Goal: Task Accomplishment & Management: Manage account settings

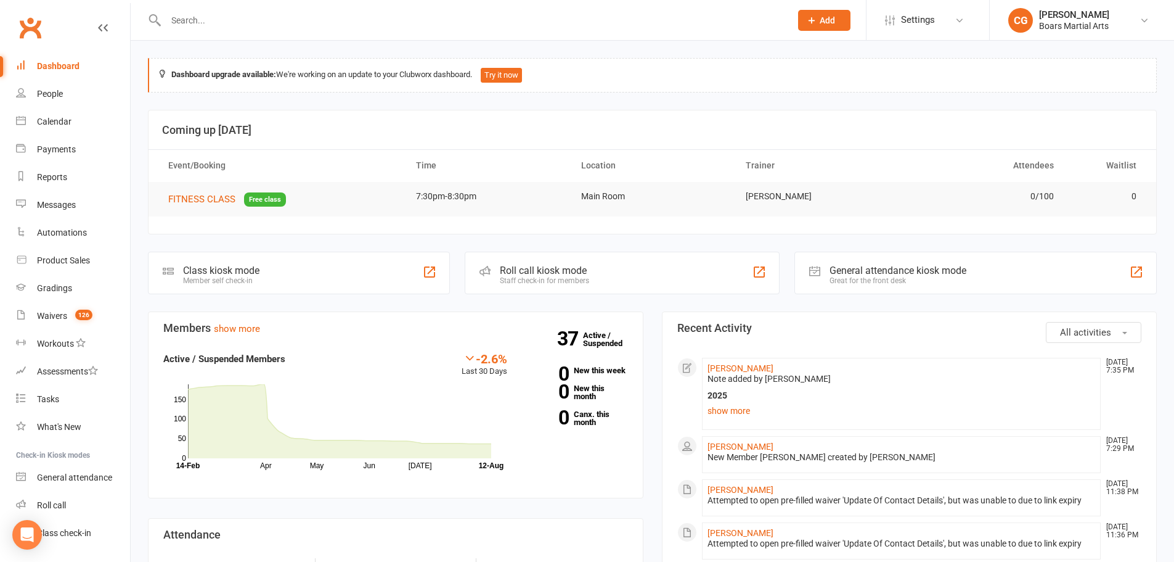
click at [314, 14] on input "text" at bounding box center [472, 20] width 620 height 17
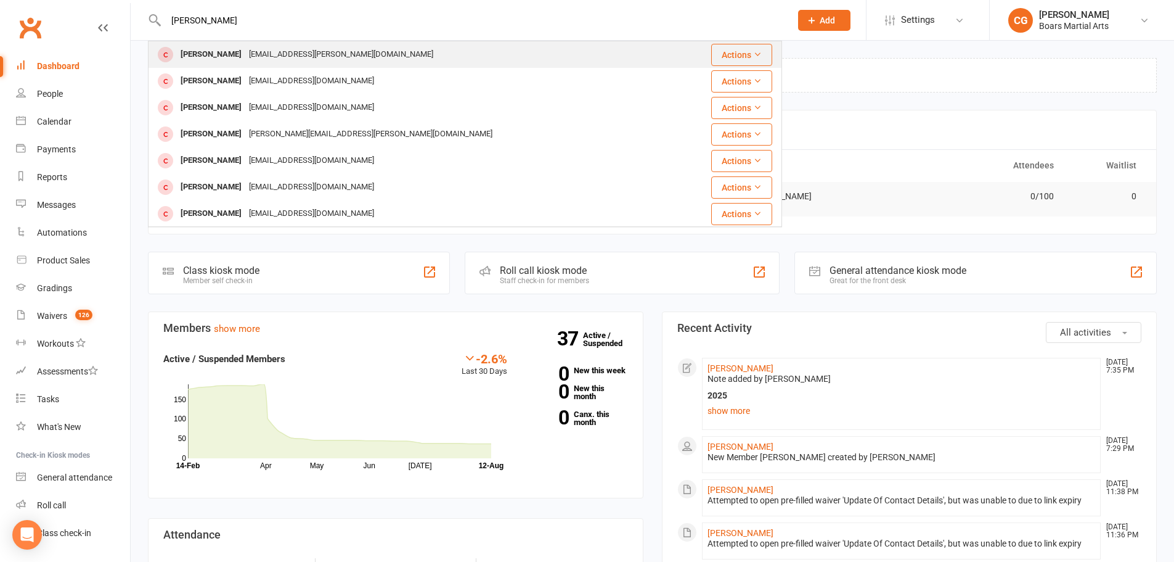
type input "[PERSON_NAME]"
click at [270, 51] on div "[EMAIL_ADDRESS][PERSON_NAME][DOMAIN_NAME]" at bounding box center [341, 55] width 192 height 18
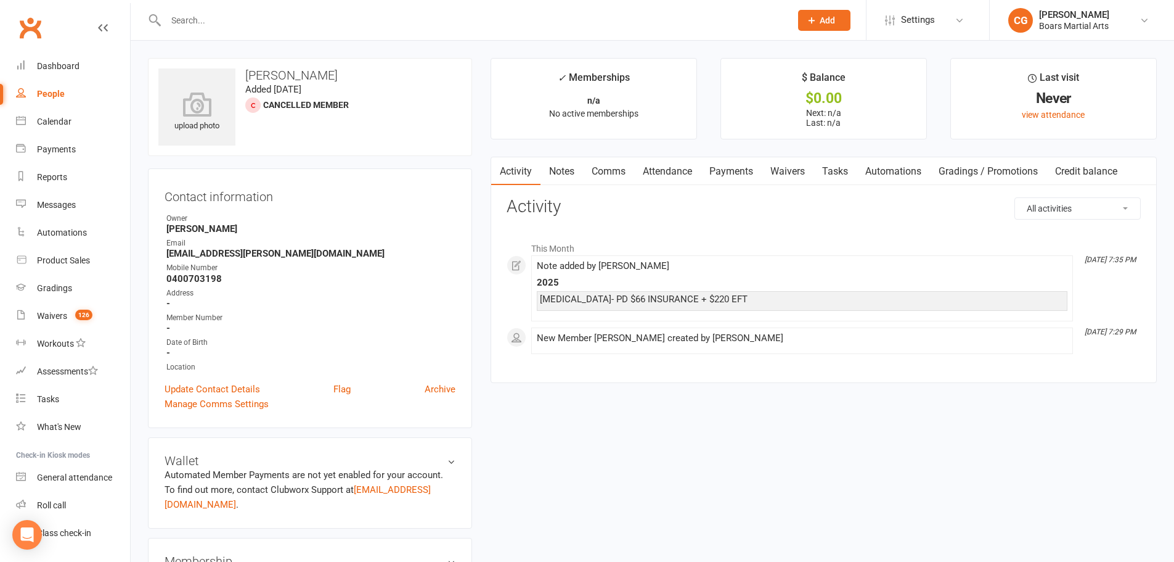
click at [413, 23] on input "text" at bounding box center [472, 20] width 620 height 17
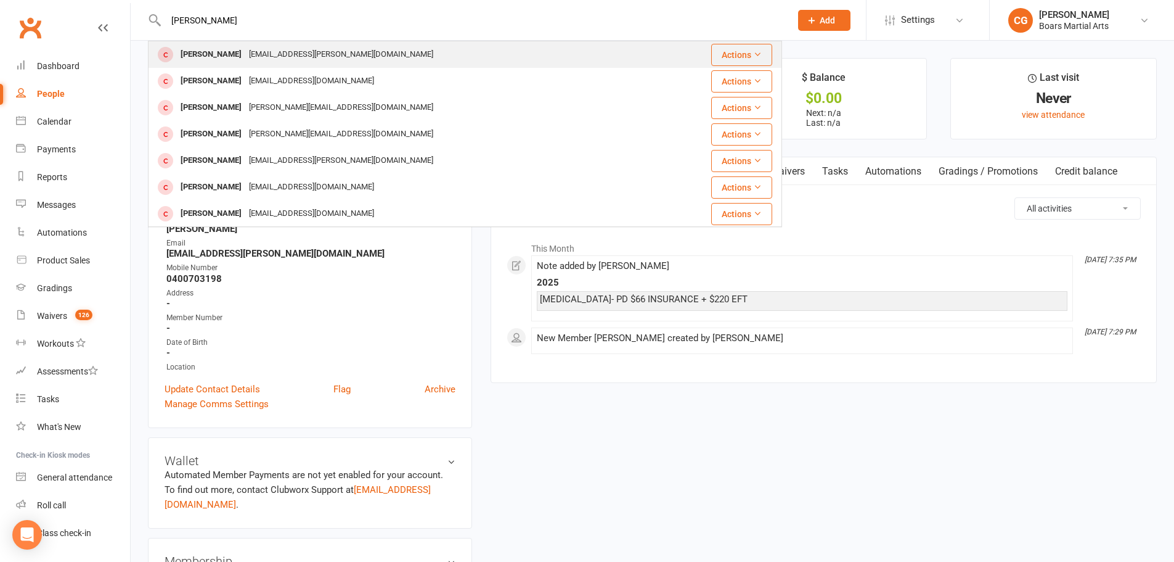
type input "[PERSON_NAME]"
click at [374, 51] on div "[PERSON_NAME] [EMAIL_ADDRESS][PERSON_NAME][DOMAIN_NAME]" at bounding box center [412, 54] width 526 height 25
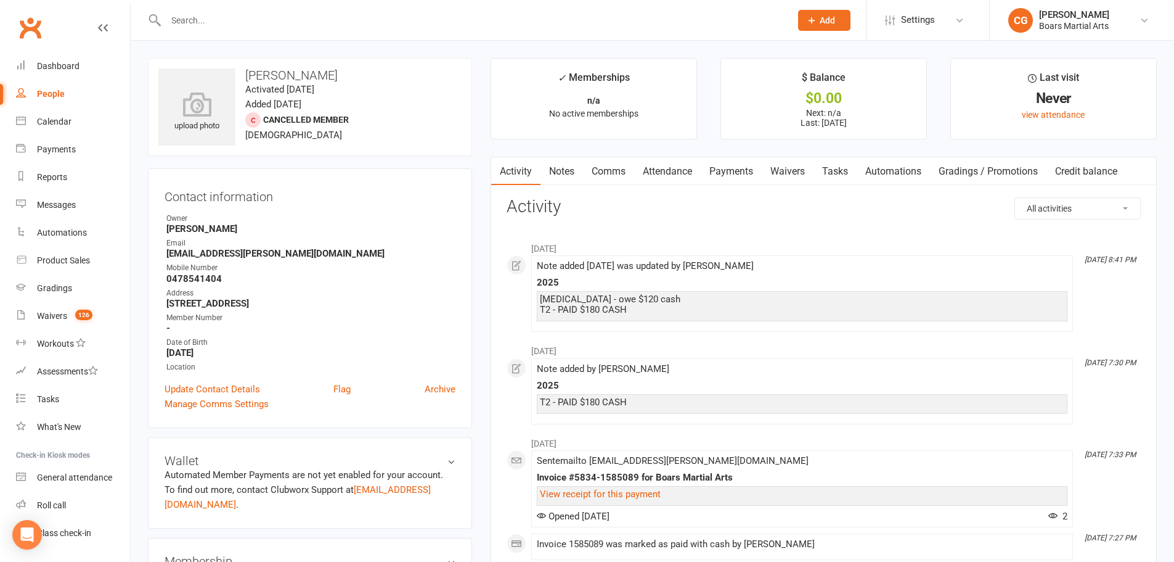
click at [564, 176] on link "Notes" at bounding box center [562, 171] width 43 height 28
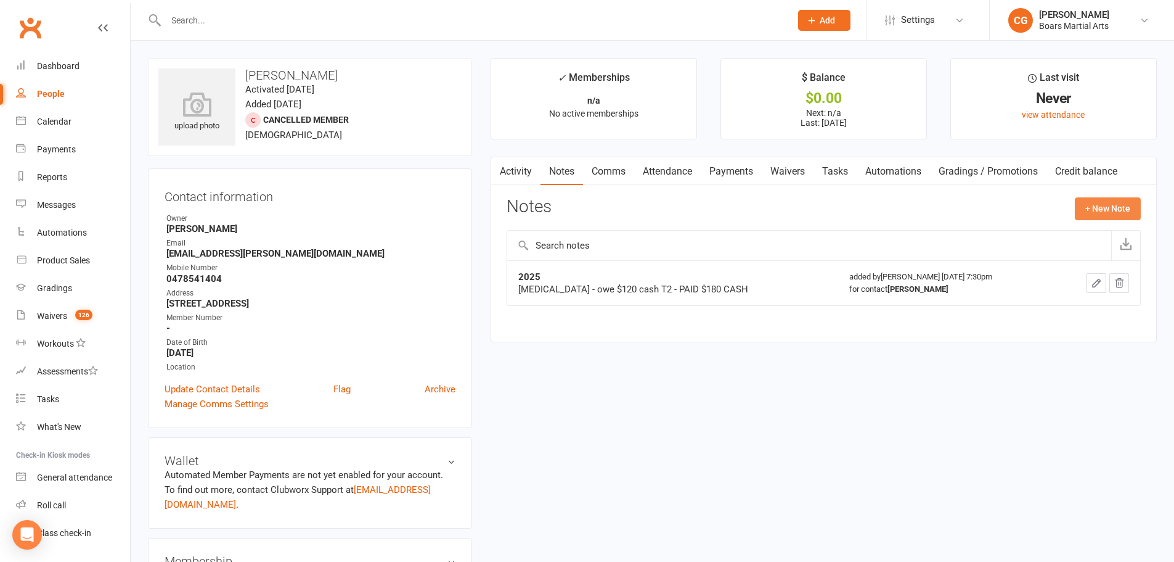
click at [1107, 213] on button "+ New Note" at bounding box center [1108, 208] width 66 height 22
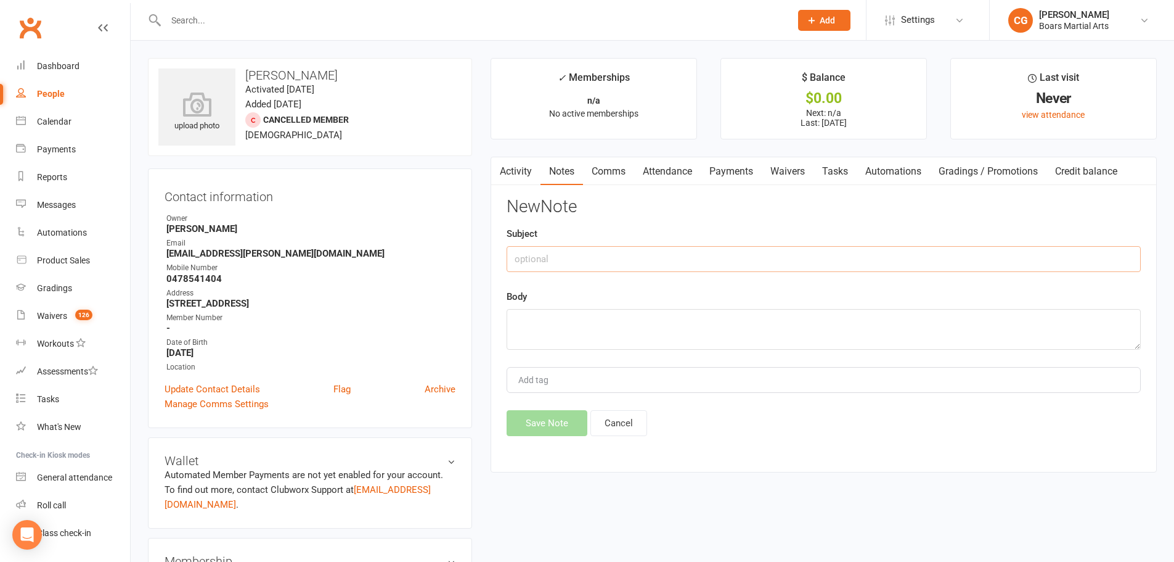
click at [597, 256] on input "text" at bounding box center [824, 259] width 634 height 26
type input "2025"
click at [568, 346] on textarea at bounding box center [824, 329] width 634 height 41
type textarea "[MEDICAL_DATA] - PD $120 CASH"
click at [549, 417] on button "Save Note" at bounding box center [547, 423] width 81 height 26
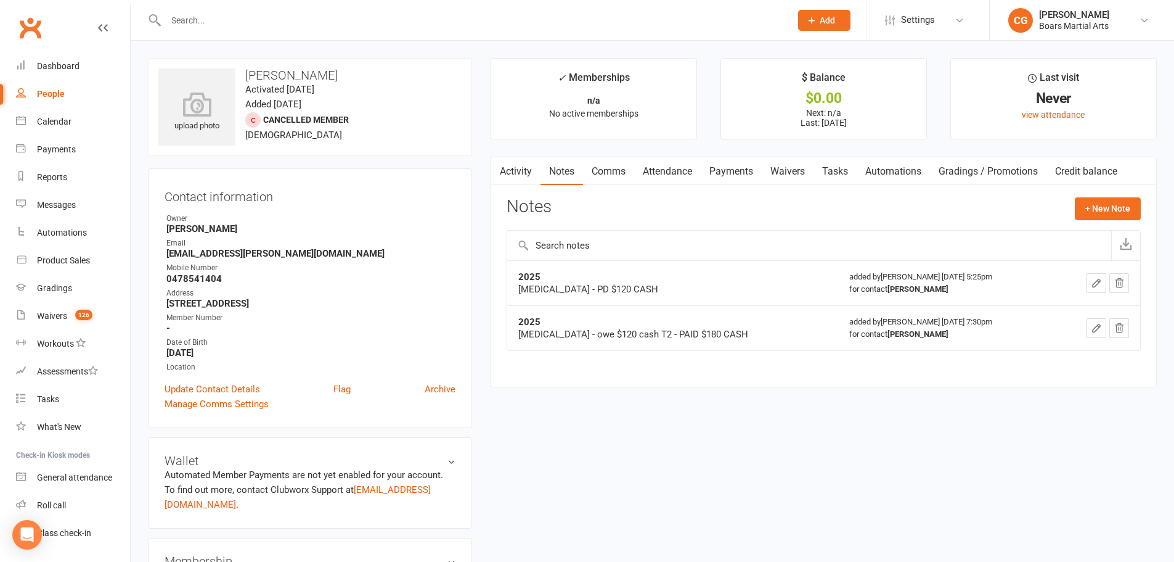
click at [618, 17] on input "text" at bounding box center [472, 20] width 620 height 17
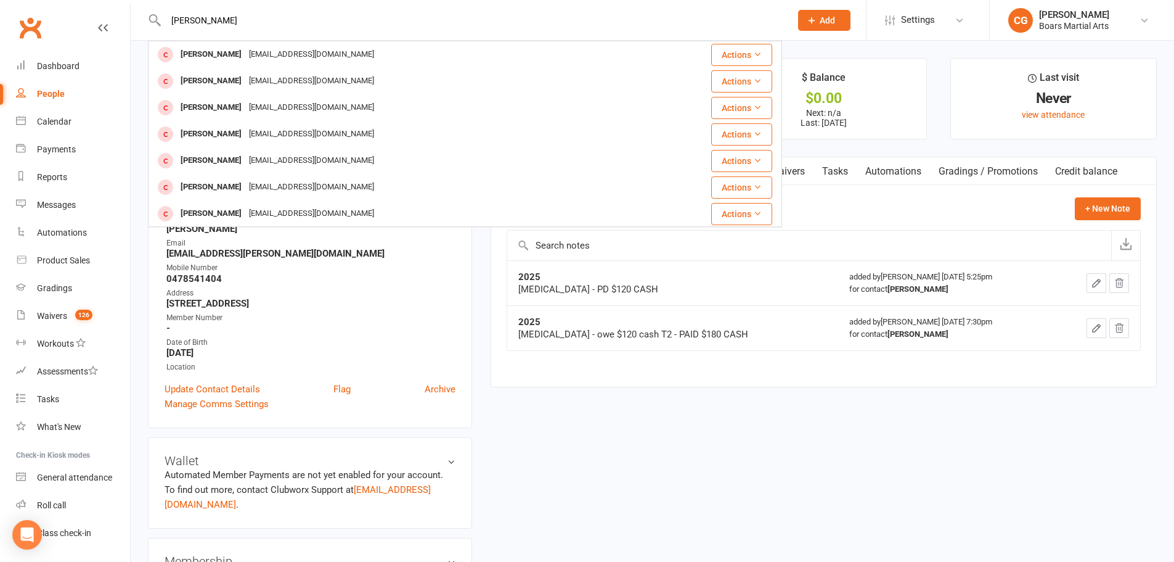
type input "[PERSON_NAME]"
drag, startPoint x: 610, startPoint y: 18, endPoint x: 134, endPoint y: 20, distance: 476.6
click at [134, 20] on react-component "[PERSON_NAME] P [PERSON_NAME] [EMAIL_ADDRESS][DOMAIN_NAME] Actions [PERSON_NAME…" at bounding box center [391, 20] width 782 height 40
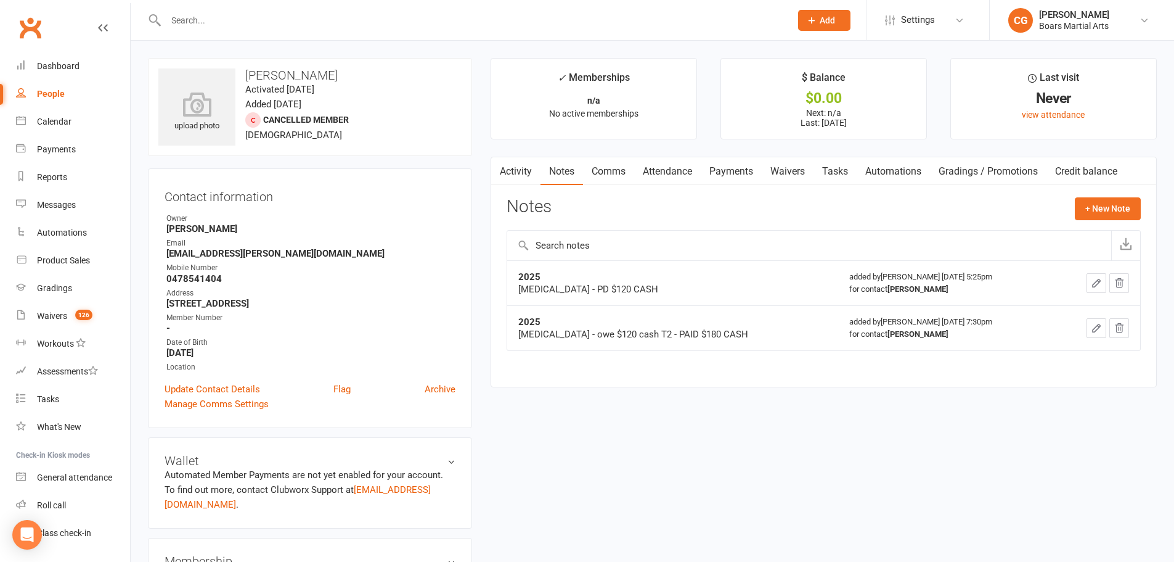
click at [487, 18] on input "text" at bounding box center [472, 20] width 620 height 17
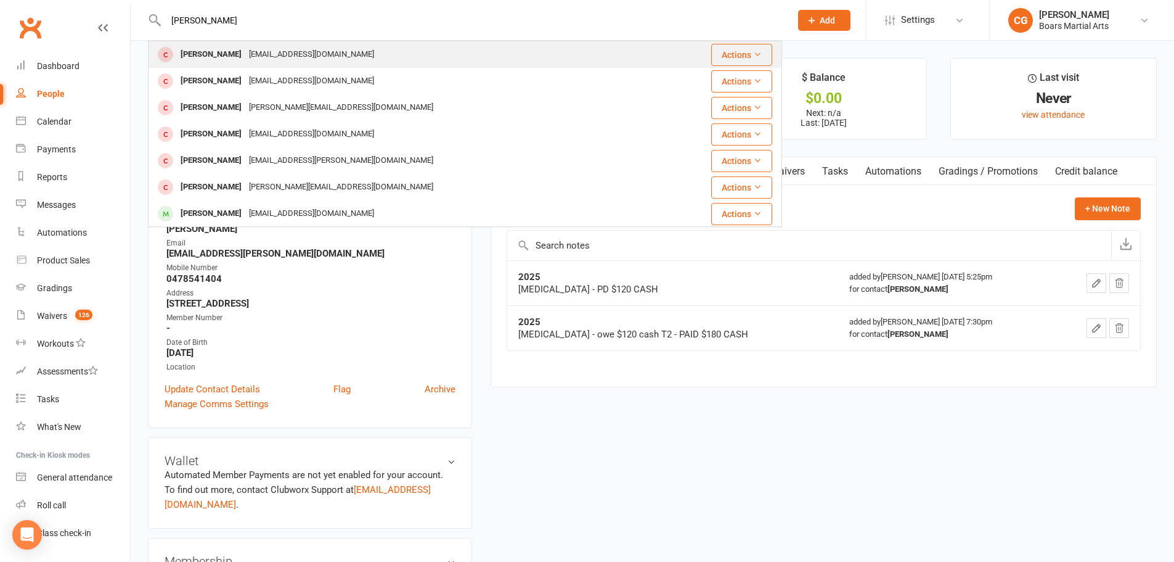
type input "[PERSON_NAME]"
click at [407, 54] on div "[PERSON_NAME] [EMAIL_ADDRESS][DOMAIN_NAME]" at bounding box center [405, 54] width 512 height 25
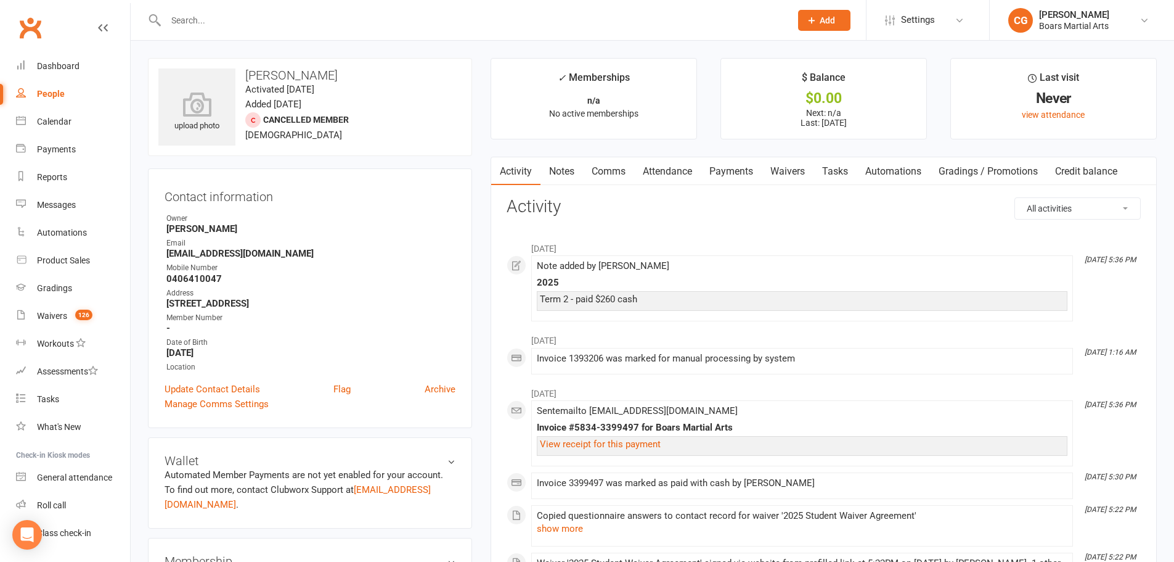
click at [294, 22] on input "text" at bounding box center [472, 20] width 620 height 17
click at [571, 181] on link "Notes" at bounding box center [562, 171] width 43 height 28
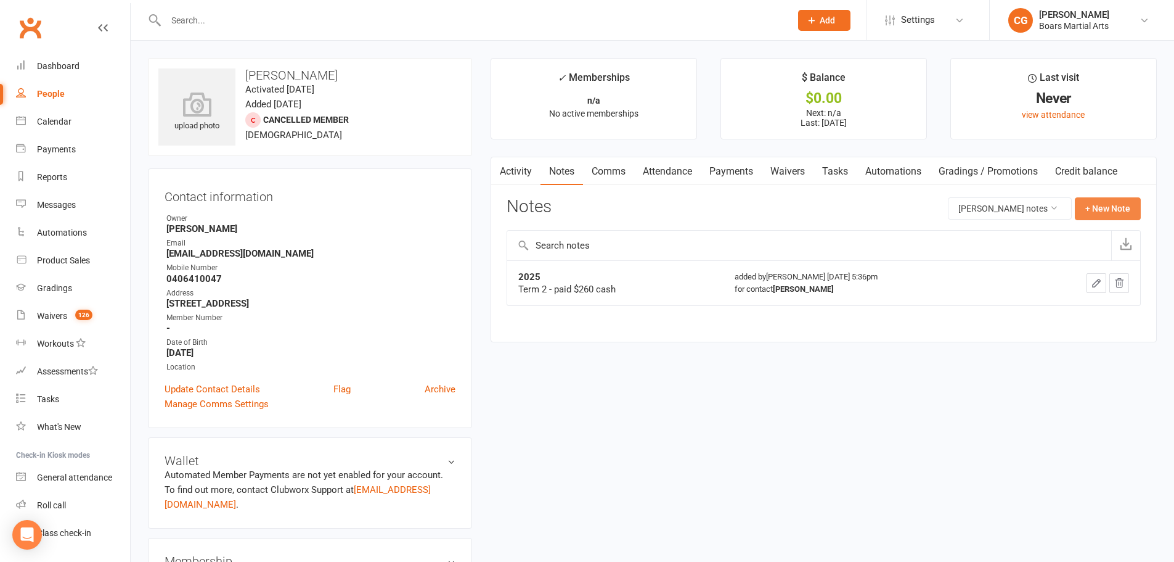
click at [1108, 215] on button "+ New Note" at bounding box center [1108, 208] width 66 height 22
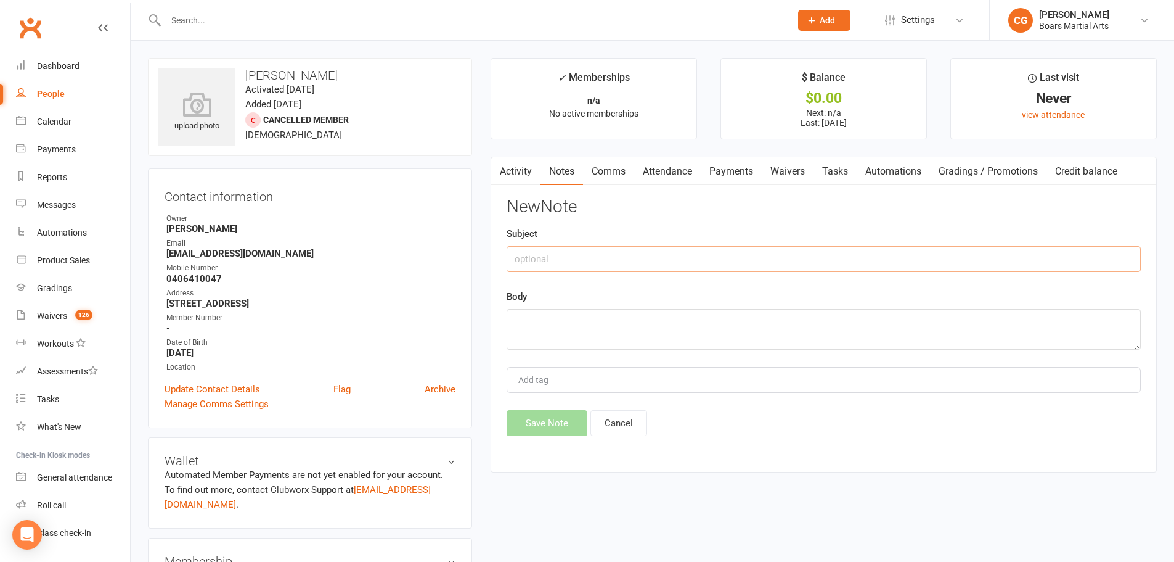
click at [703, 256] on input "text" at bounding box center [824, 259] width 634 height 26
type input "2025"
click at [654, 327] on textarea at bounding box center [824, 329] width 634 height 41
type textarea "[MEDICAL_DATA] - PD $260 CASH"
click at [558, 416] on button "Save Note" at bounding box center [547, 423] width 81 height 26
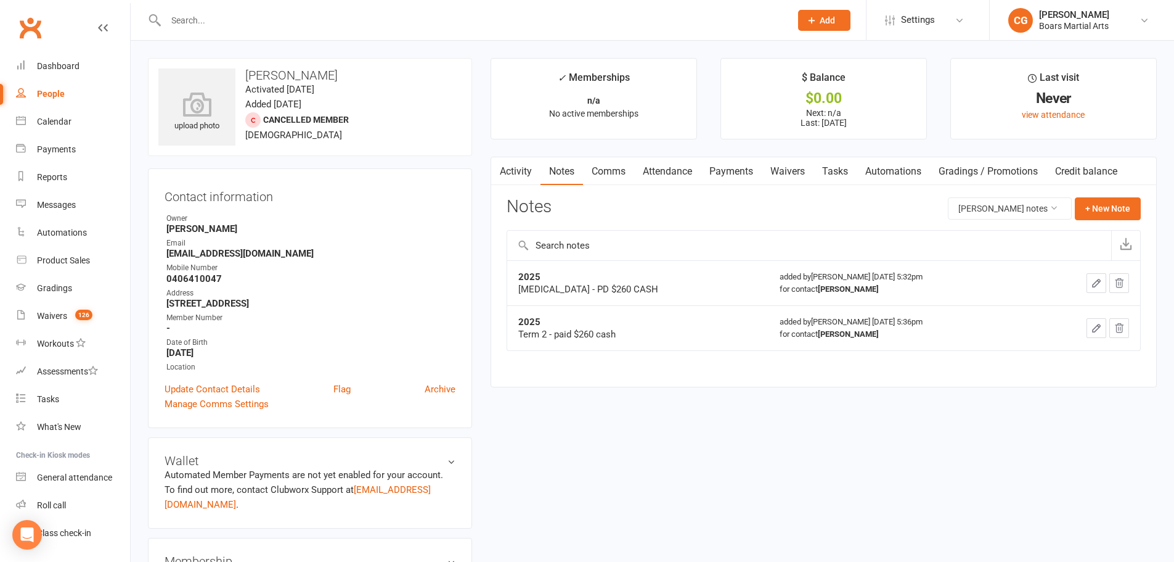
click at [395, 25] on input "text" at bounding box center [472, 20] width 620 height 17
click at [571, 3] on div at bounding box center [465, 20] width 634 height 40
click at [543, 20] on input "text" at bounding box center [472, 20] width 620 height 17
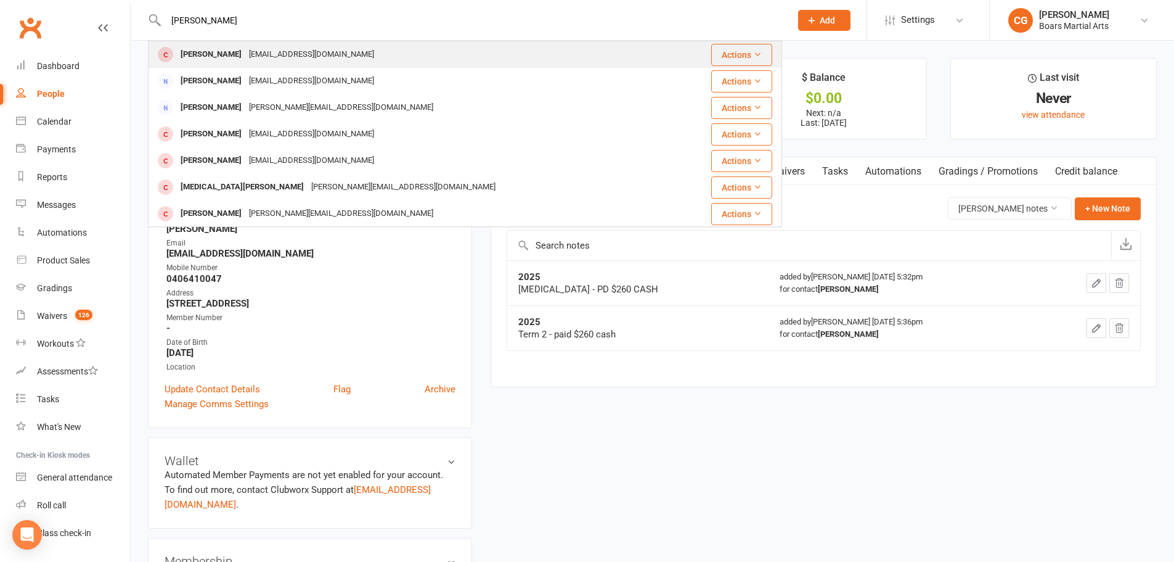
type input "[PERSON_NAME]"
click at [352, 59] on div "[EMAIL_ADDRESS][DOMAIN_NAME]" at bounding box center [311, 55] width 133 height 18
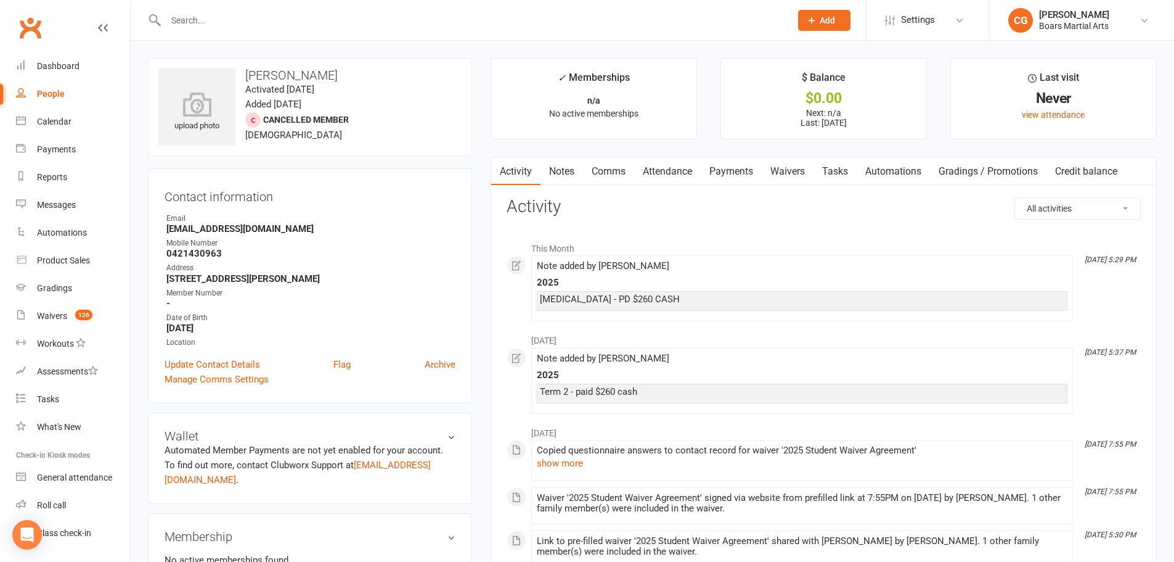
click at [557, 178] on link "Notes" at bounding box center [562, 171] width 43 height 28
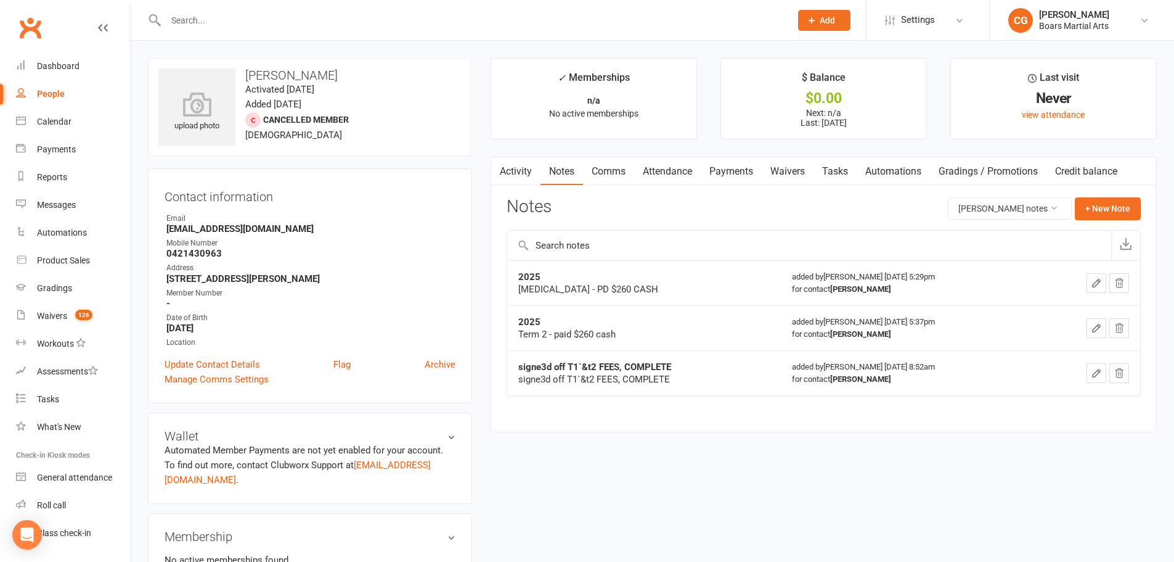
click at [215, 25] on input "text" at bounding box center [472, 20] width 620 height 17
click at [457, 26] on input "text" at bounding box center [472, 20] width 620 height 17
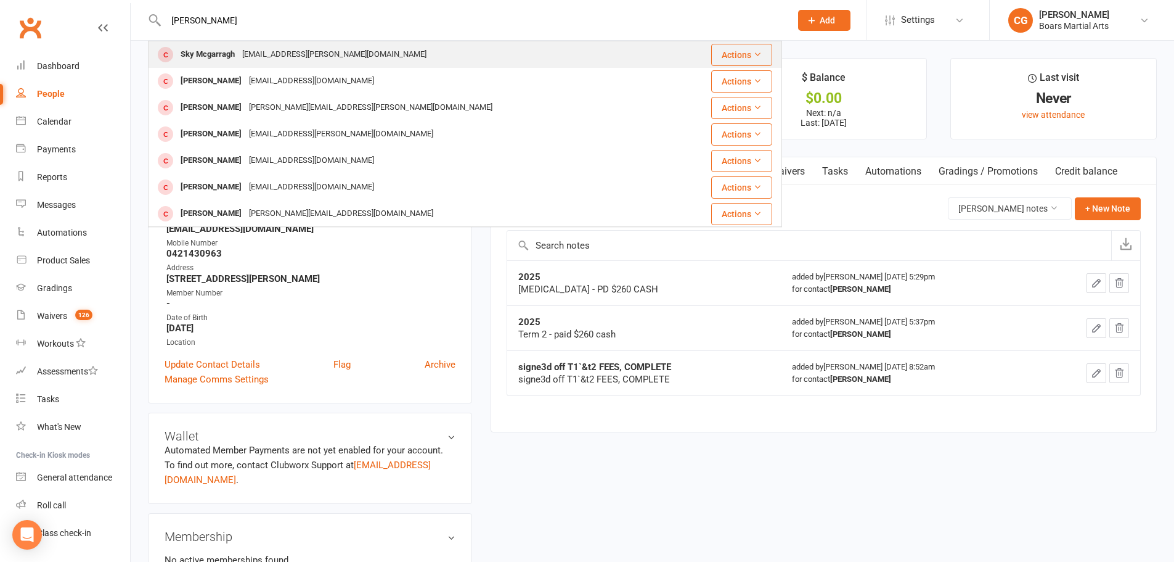
type input "[PERSON_NAME]"
click at [219, 46] on div "Sky Mcgarragh" at bounding box center [208, 55] width 62 height 18
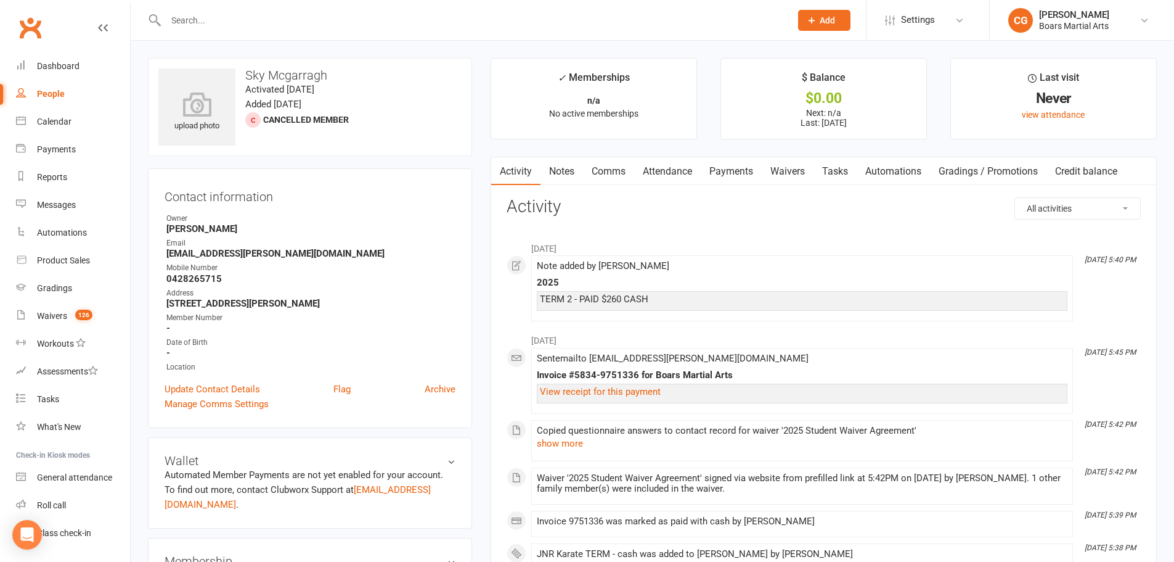
click at [225, 28] on input "text" at bounding box center [472, 20] width 620 height 17
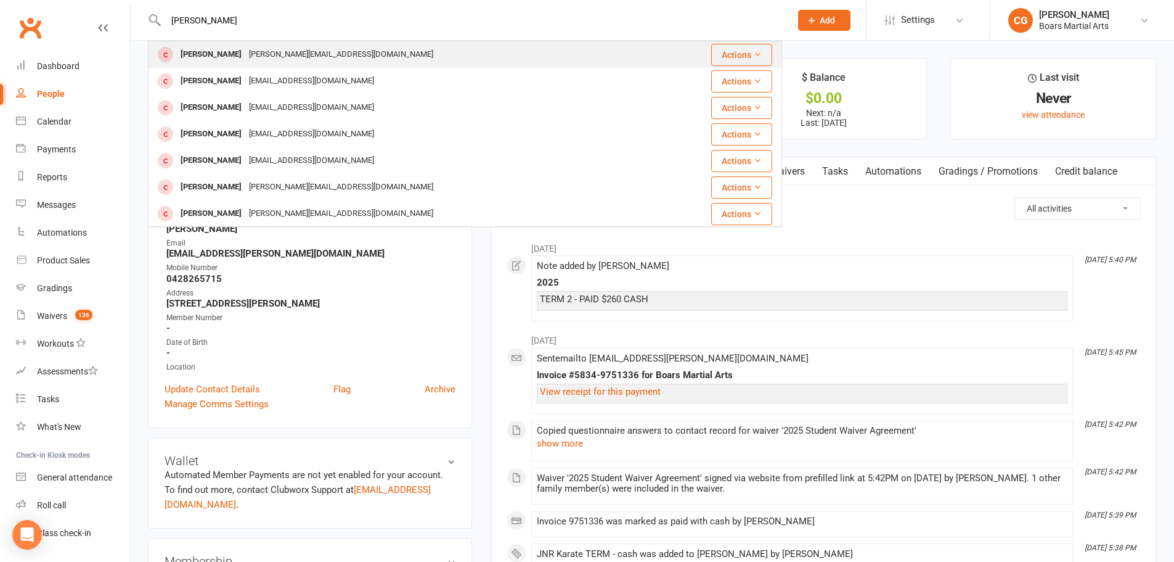
type input "[PERSON_NAME]"
click at [236, 42] on div "[PERSON_NAME] [PERSON_NAME][EMAIL_ADDRESS][DOMAIN_NAME]" at bounding box center [403, 54] width 509 height 25
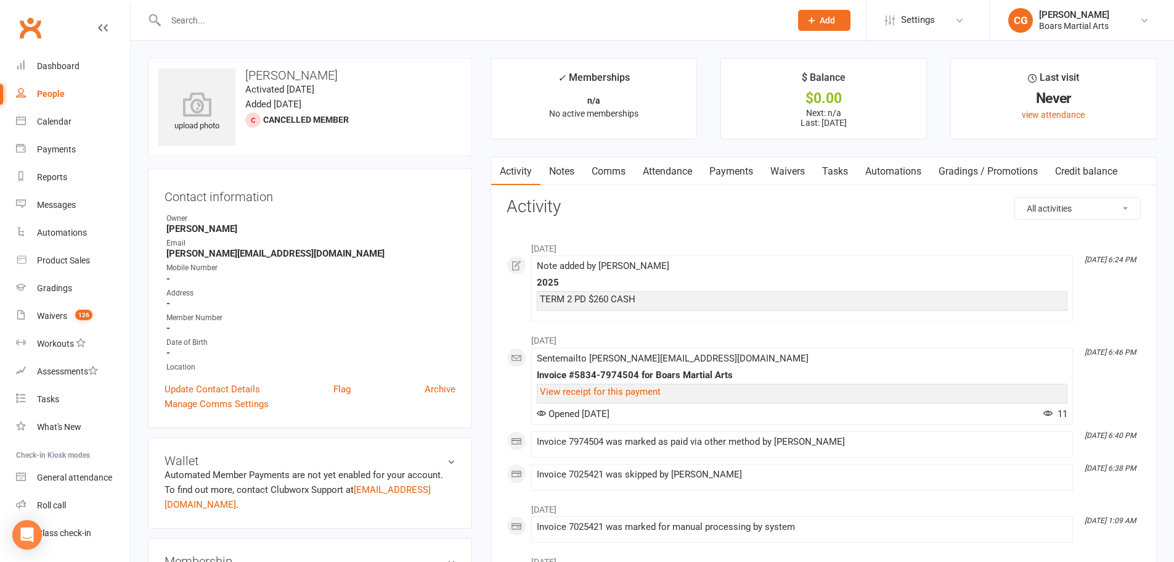
click at [237, 15] on input "text" at bounding box center [472, 20] width 620 height 17
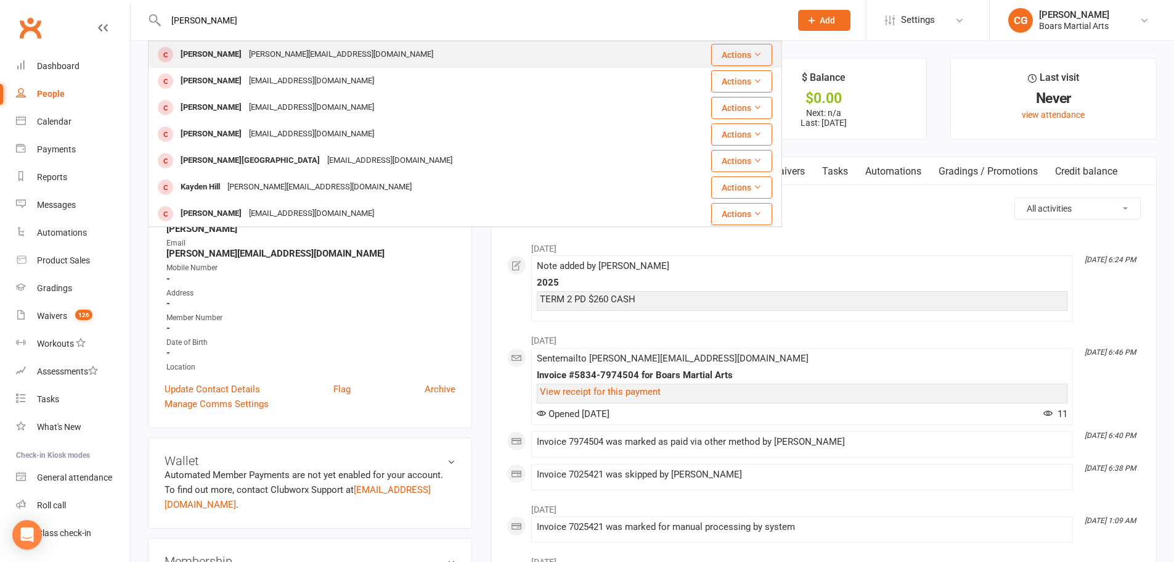
type input "[PERSON_NAME]"
click at [235, 41] on td "Aiden Hooper [EMAIL_ADDRESS][DOMAIN_NAME]" at bounding box center [430, 54] width 562 height 27
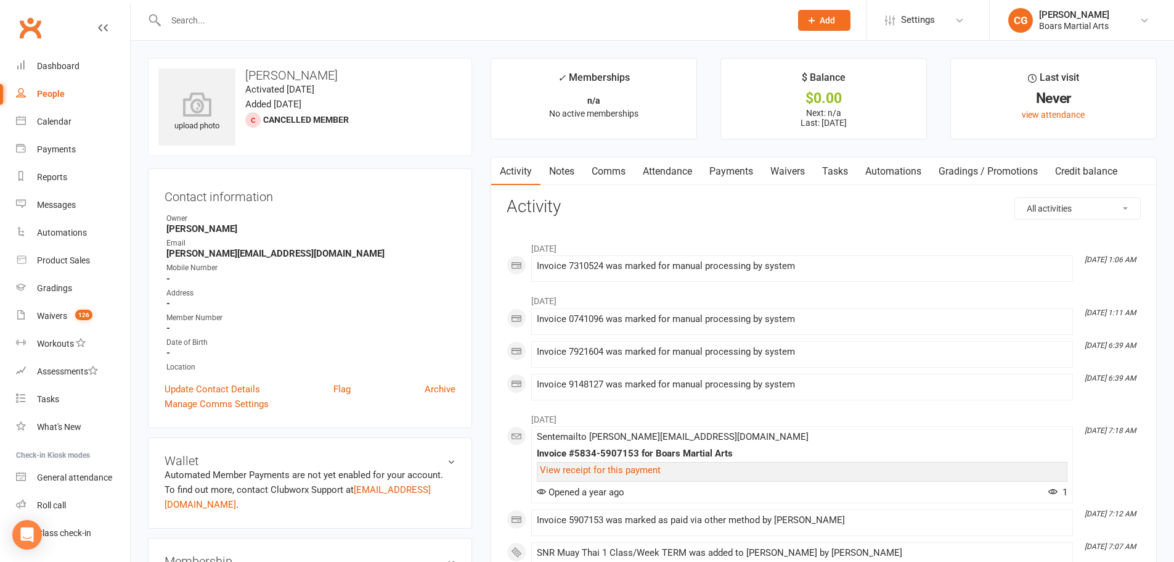
click at [572, 178] on link "Notes" at bounding box center [562, 171] width 43 height 28
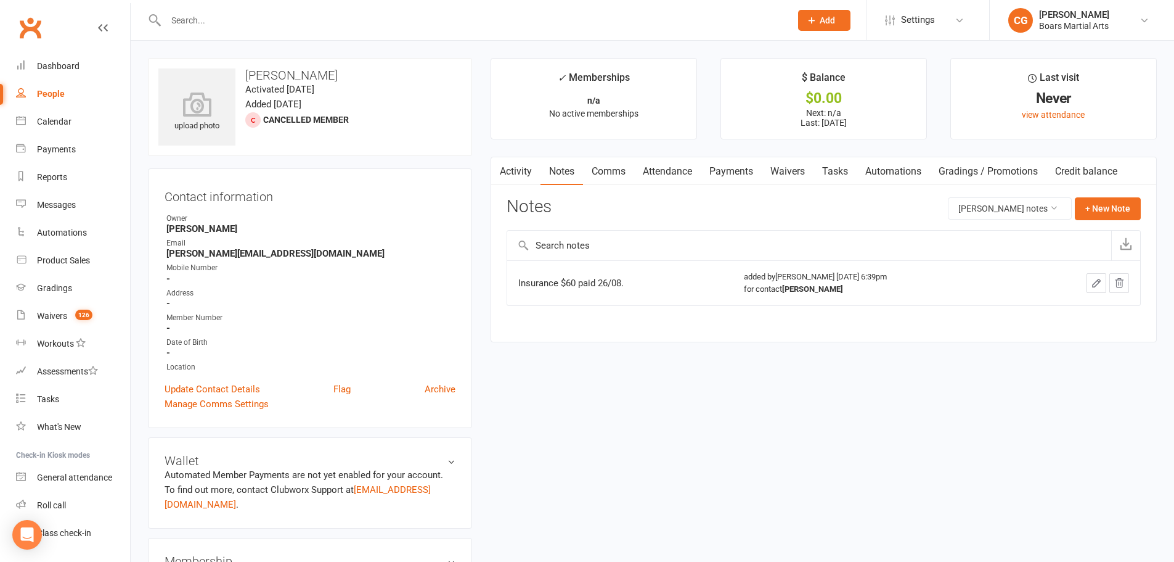
click at [227, 10] on div at bounding box center [465, 20] width 634 height 40
click at [221, 15] on input "text" at bounding box center [472, 20] width 620 height 17
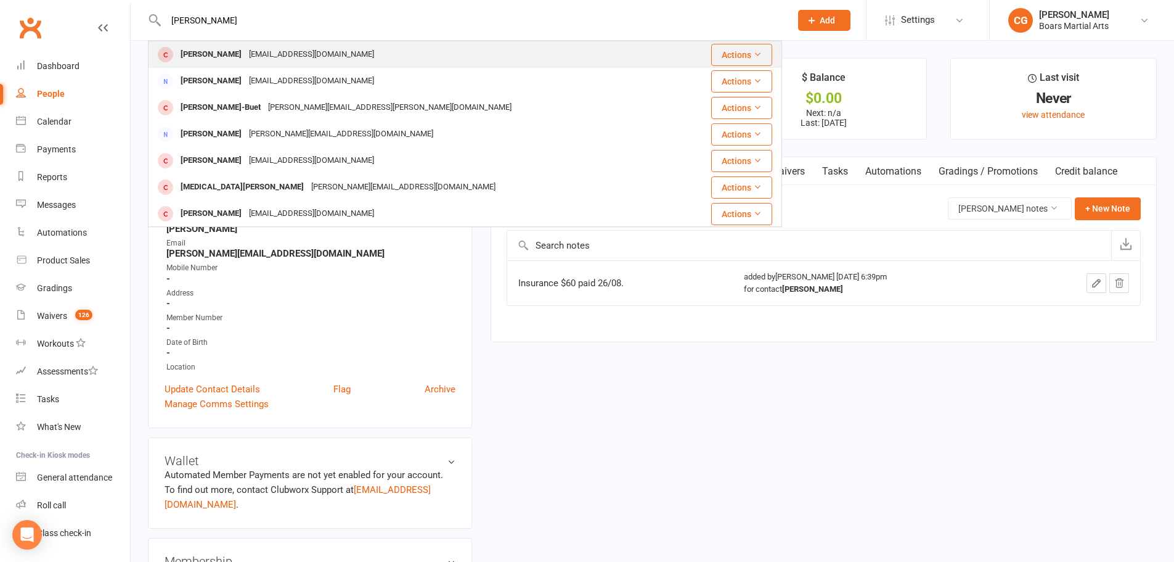
type input "[PERSON_NAME]"
click at [218, 57] on div "[PERSON_NAME]" at bounding box center [211, 55] width 68 height 18
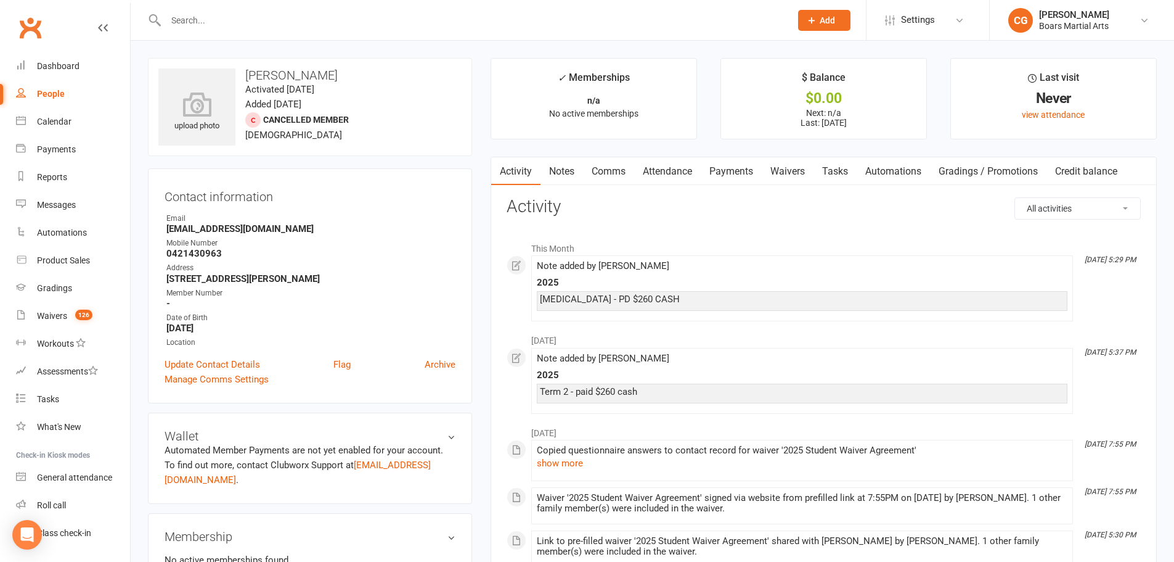
click at [327, 22] on input "text" at bounding box center [472, 20] width 620 height 17
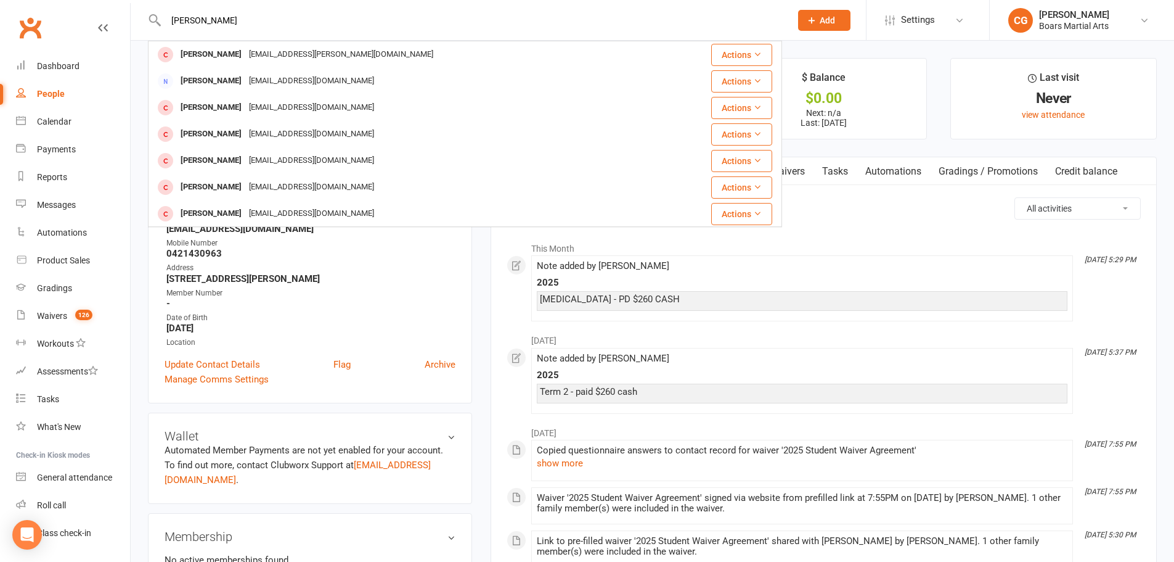
drag, startPoint x: 207, startPoint y: 24, endPoint x: 248, endPoint y: 7, distance: 45.1
click at [250, 7] on div "[PERSON_NAME] [PERSON_NAME] [EMAIL_ADDRESS][PERSON_NAME][DOMAIN_NAME] Actions […" at bounding box center [465, 20] width 634 height 40
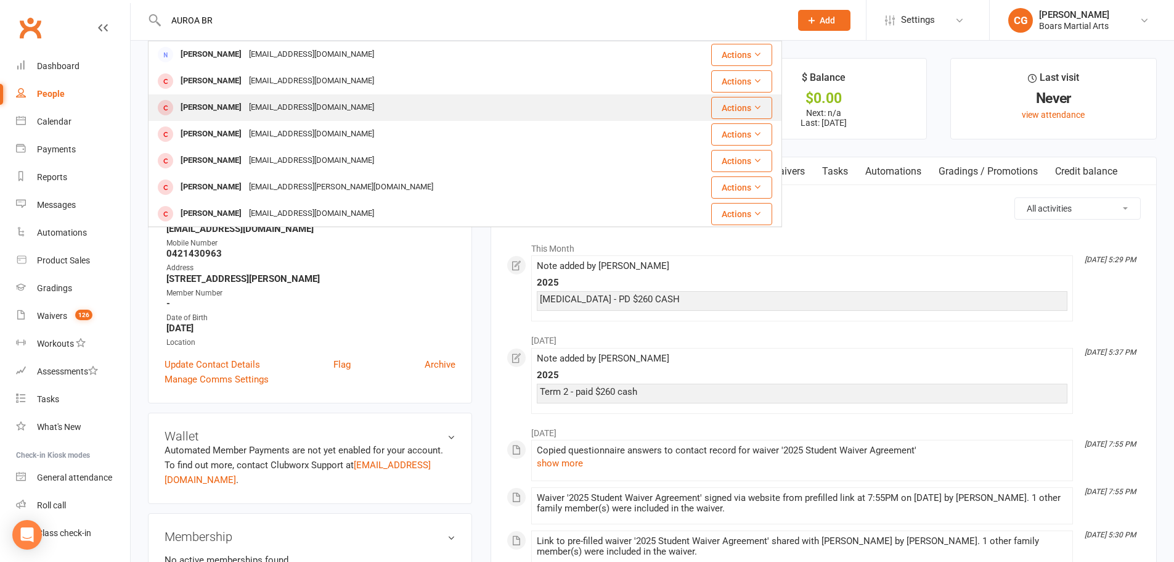
type input "AUROA BR"
click at [268, 110] on div "[EMAIL_ADDRESS][DOMAIN_NAME]" at bounding box center [311, 108] width 133 height 18
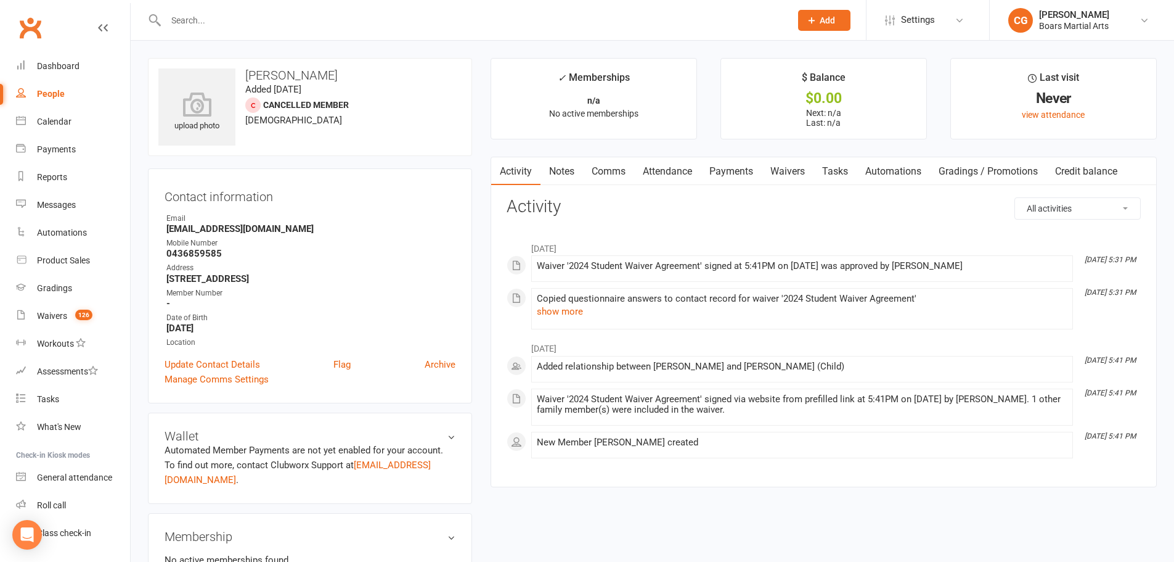
click at [197, 27] on input "text" at bounding box center [472, 20] width 620 height 17
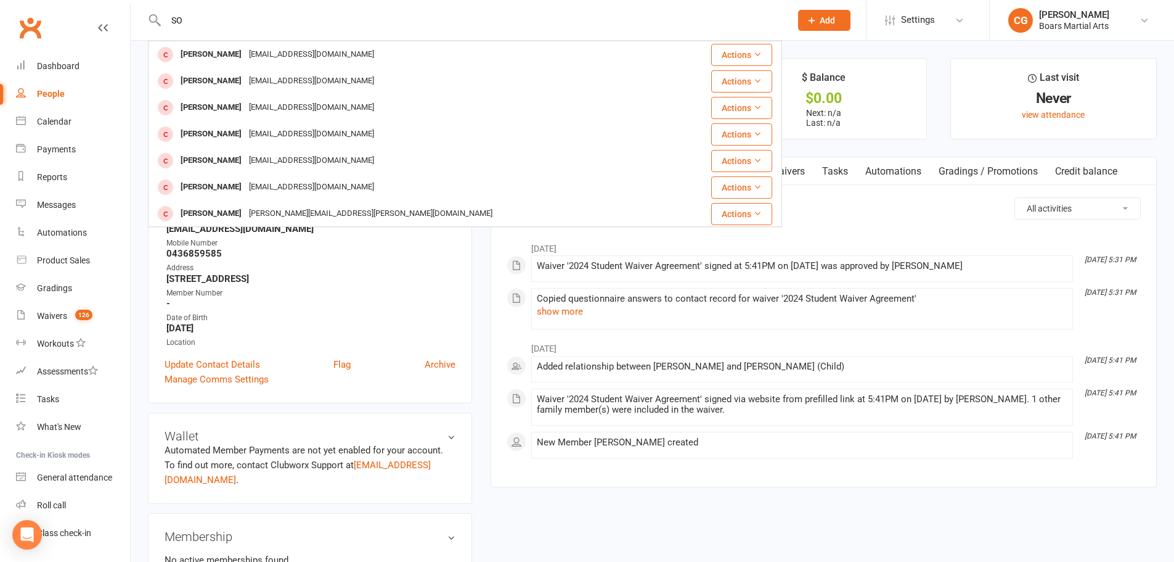
type input "S"
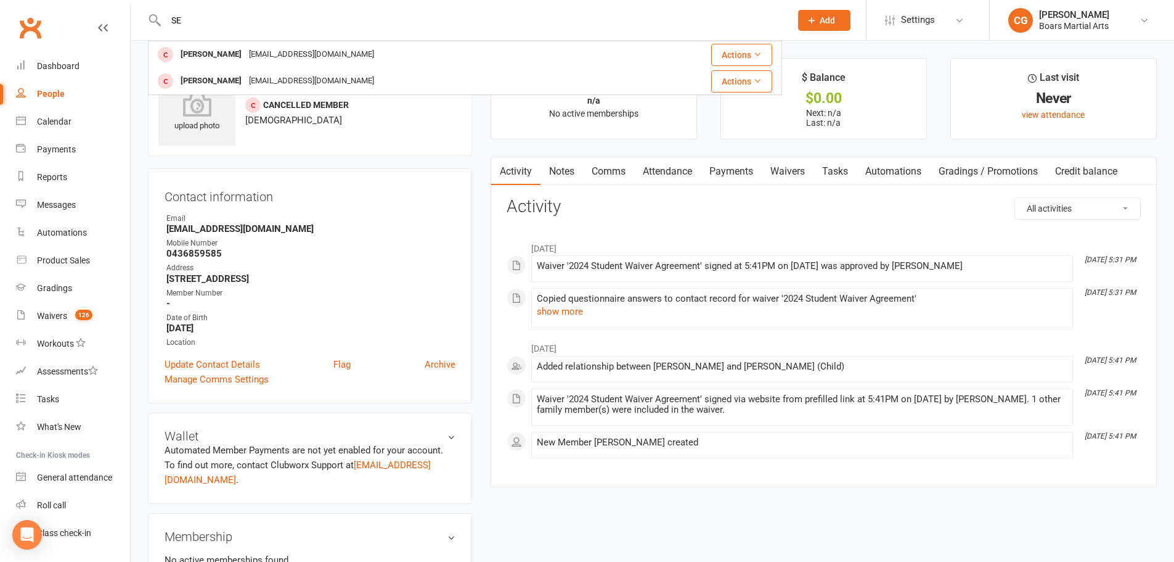
type input "S"
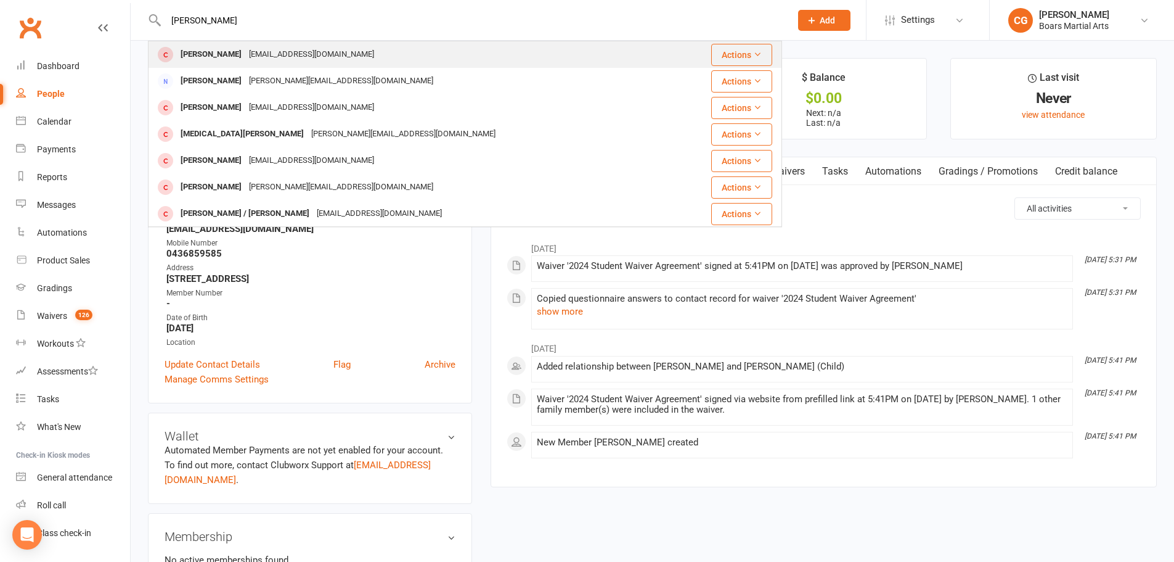
type input "[PERSON_NAME]"
click at [251, 42] on div "[PERSON_NAME] [EMAIL_ADDRESS][DOMAIN_NAME]" at bounding box center [414, 54] width 531 height 25
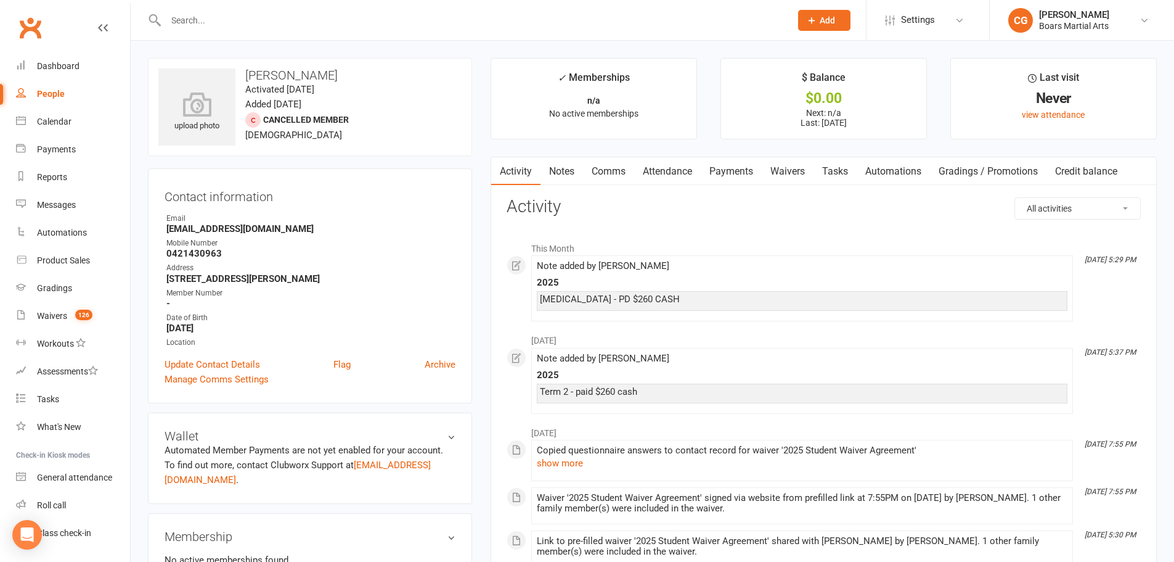
click at [301, 104] on time "Added [DATE]" at bounding box center [273, 104] width 56 height 11
click at [247, 14] on input "text" at bounding box center [472, 20] width 620 height 17
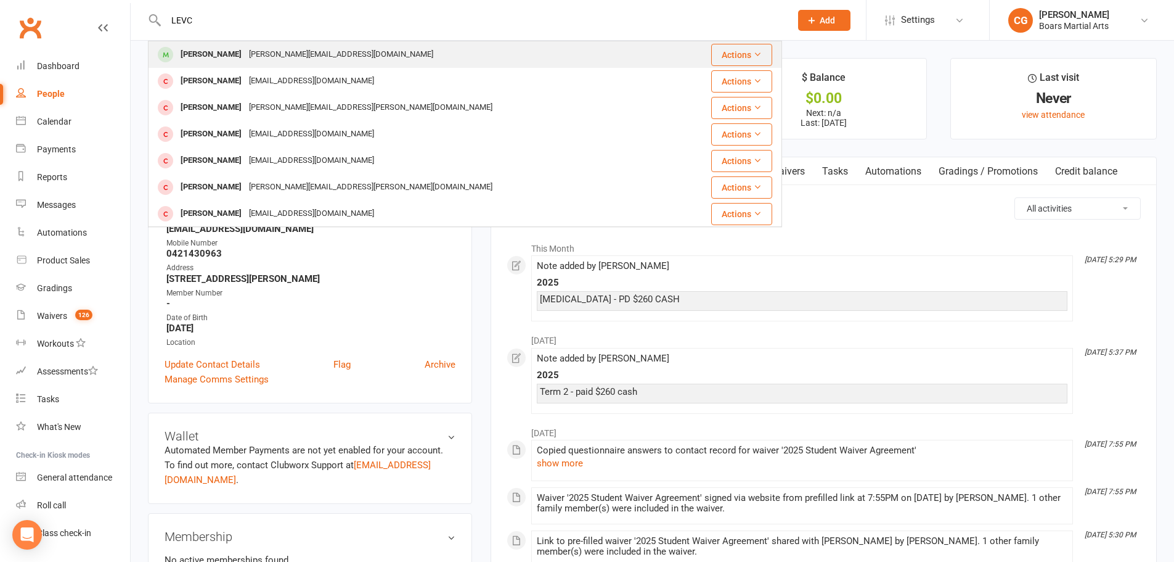
type input "LEVC"
click at [264, 54] on div "[PERSON_NAME][EMAIL_ADDRESS][DOMAIN_NAME]" at bounding box center [341, 55] width 192 height 18
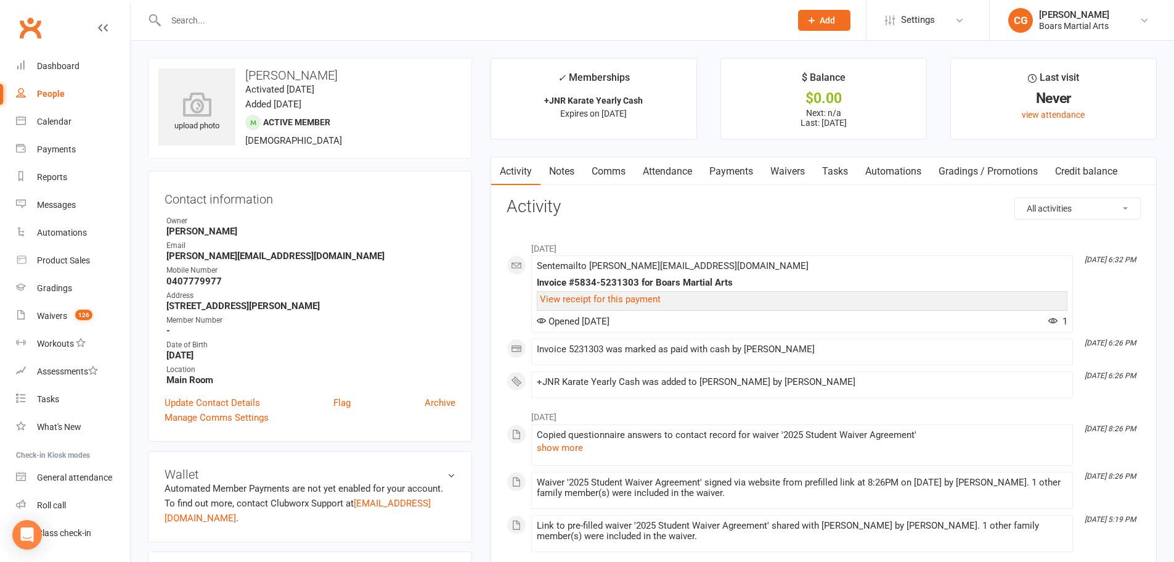
click at [383, 8] on div at bounding box center [465, 20] width 634 height 40
click at [335, 35] on div at bounding box center [465, 20] width 634 height 40
click at [354, 24] on input "text" at bounding box center [472, 20] width 620 height 17
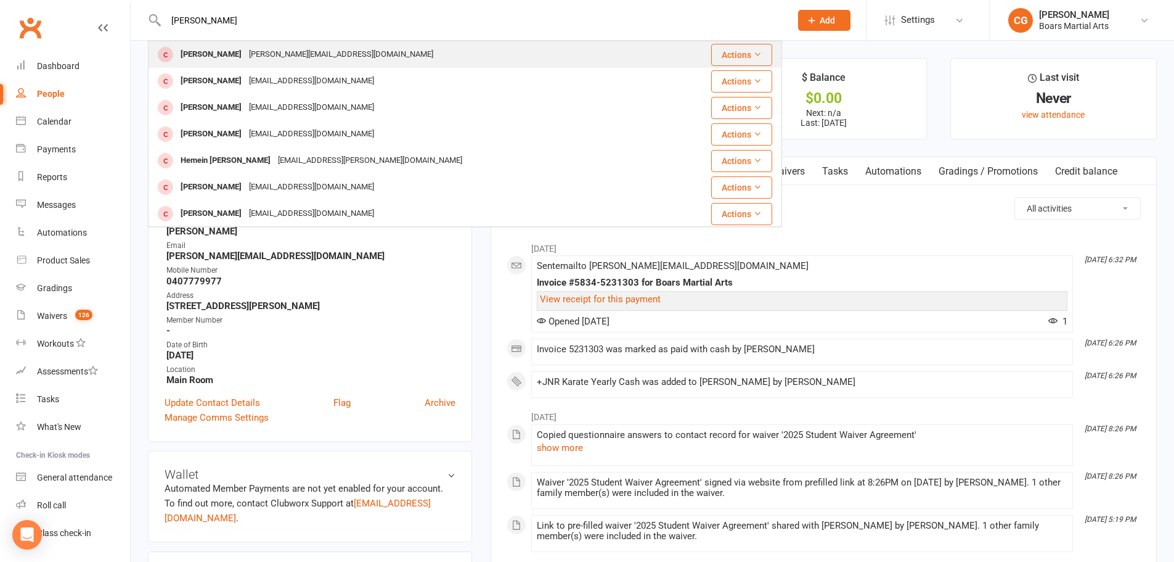
type input "[PERSON_NAME]"
click at [332, 45] on div "[PERSON_NAME] [PERSON_NAME][EMAIL_ADDRESS][DOMAIN_NAME]" at bounding box center [408, 54] width 518 height 25
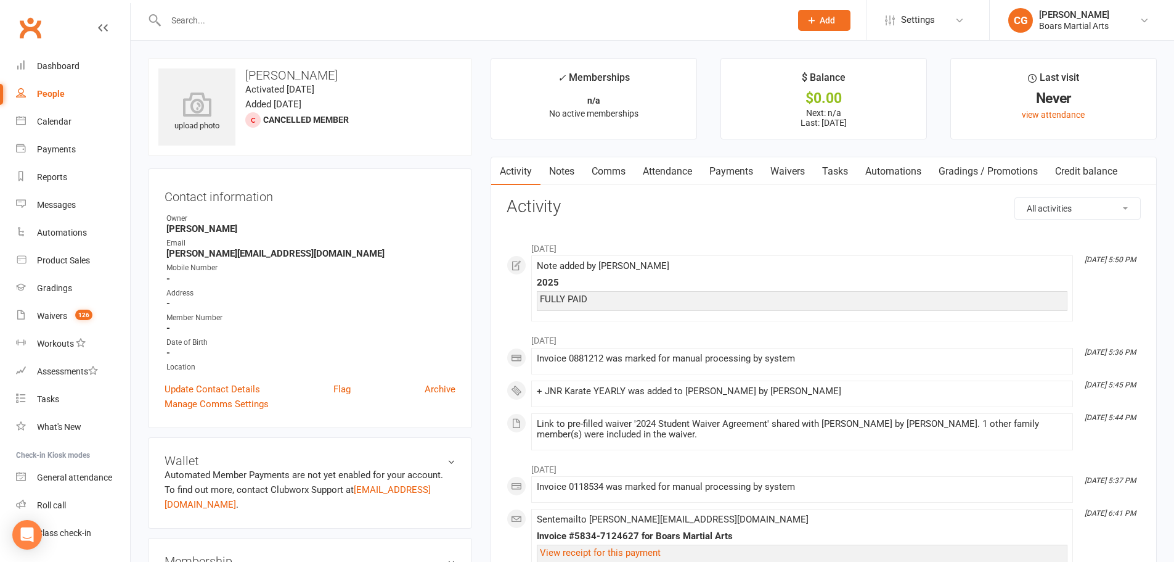
click at [203, 29] on div at bounding box center [465, 20] width 634 height 40
drag, startPoint x: 181, startPoint y: 18, endPoint x: 137, endPoint y: 37, distance: 47.0
click at [174, 22] on input "text" at bounding box center [472, 20] width 620 height 17
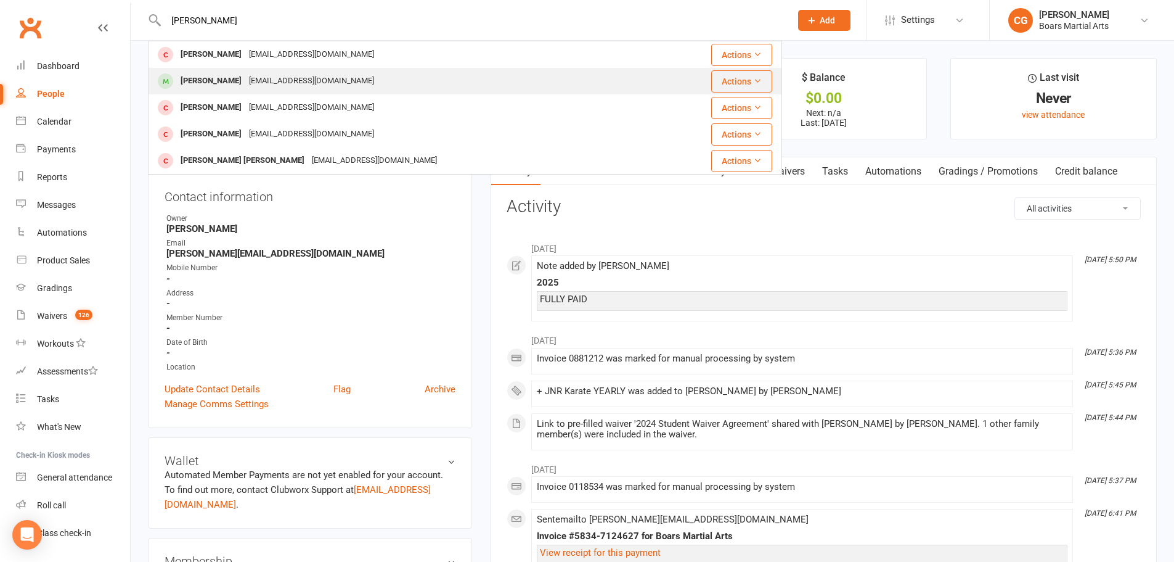
type input "[PERSON_NAME]"
click at [218, 81] on div "[PERSON_NAME]" at bounding box center [211, 81] width 68 height 18
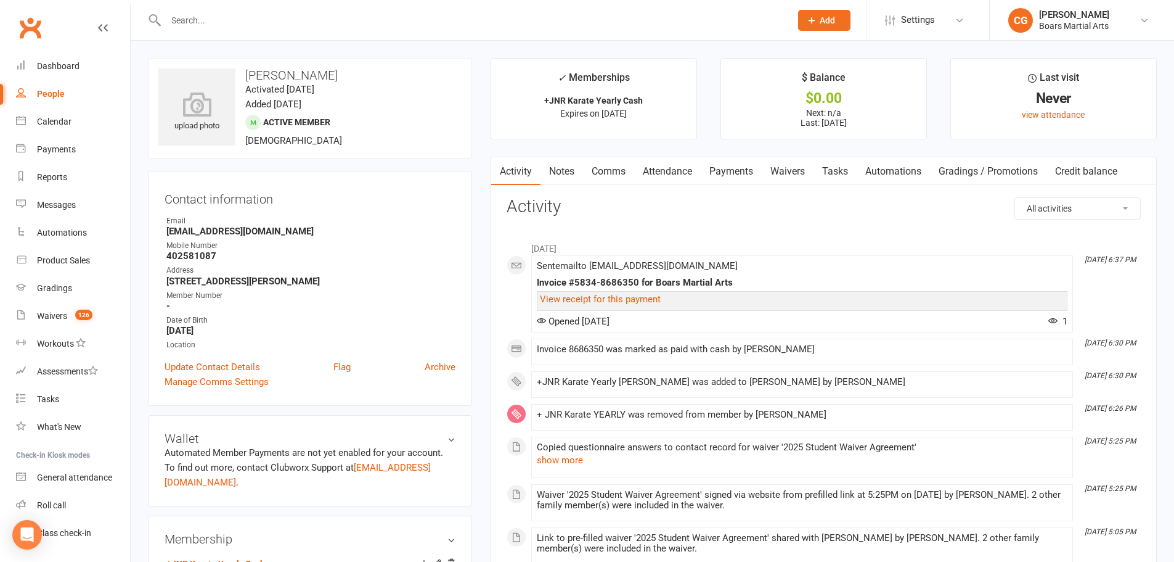
click at [203, 25] on input "text" at bounding box center [472, 20] width 620 height 17
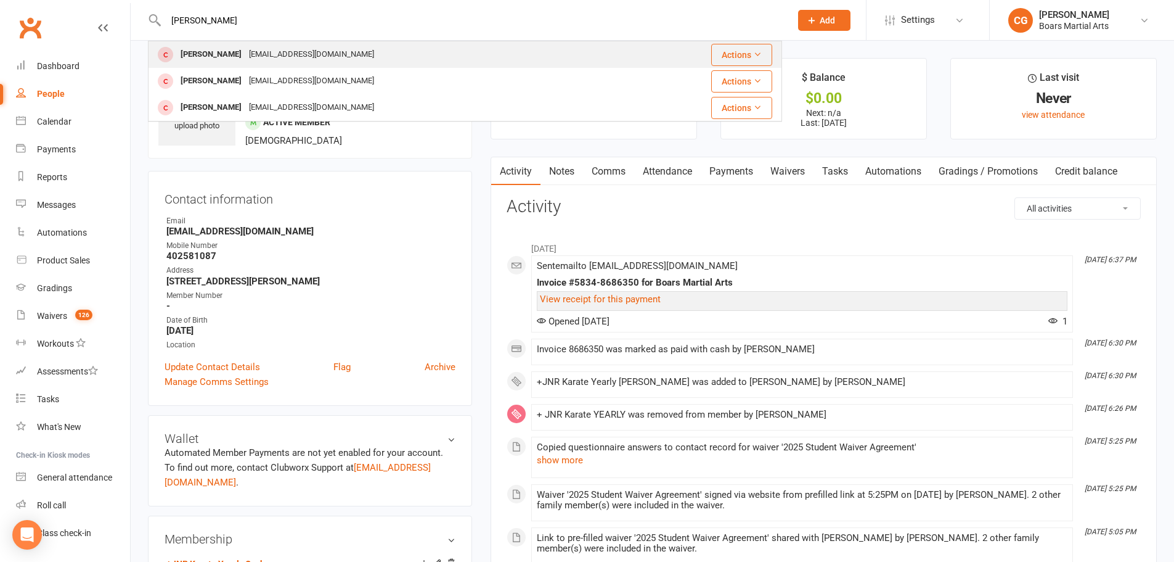
type input "[PERSON_NAME]"
click at [261, 52] on div "[EMAIL_ADDRESS][DOMAIN_NAME]" at bounding box center [311, 55] width 133 height 18
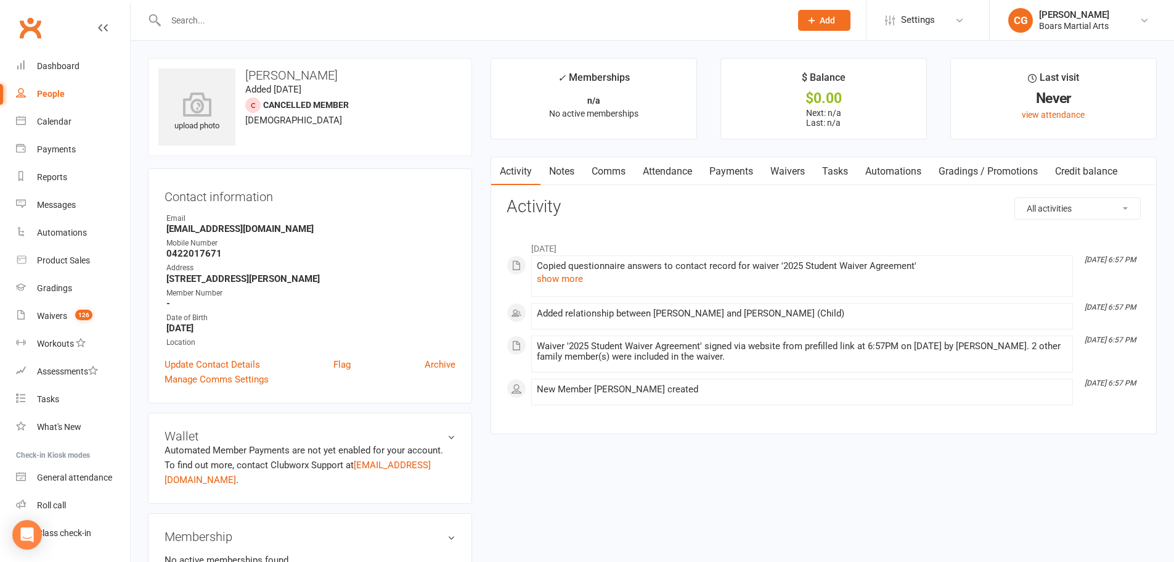
click at [244, 17] on input "text" at bounding box center [472, 20] width 620 height 17
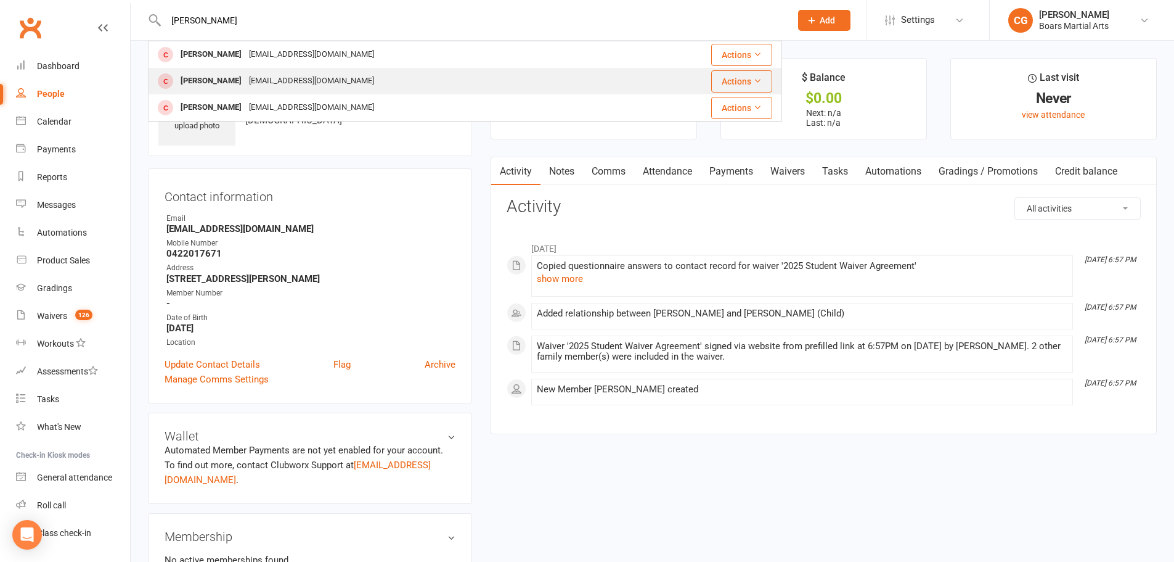
type input "[PERSON_NAME]"
click at [276, 74] on div "[EMAIL_ADDRESS][DOMAIN_NAME]" at bounding box center [311, 81] width 133 height 18
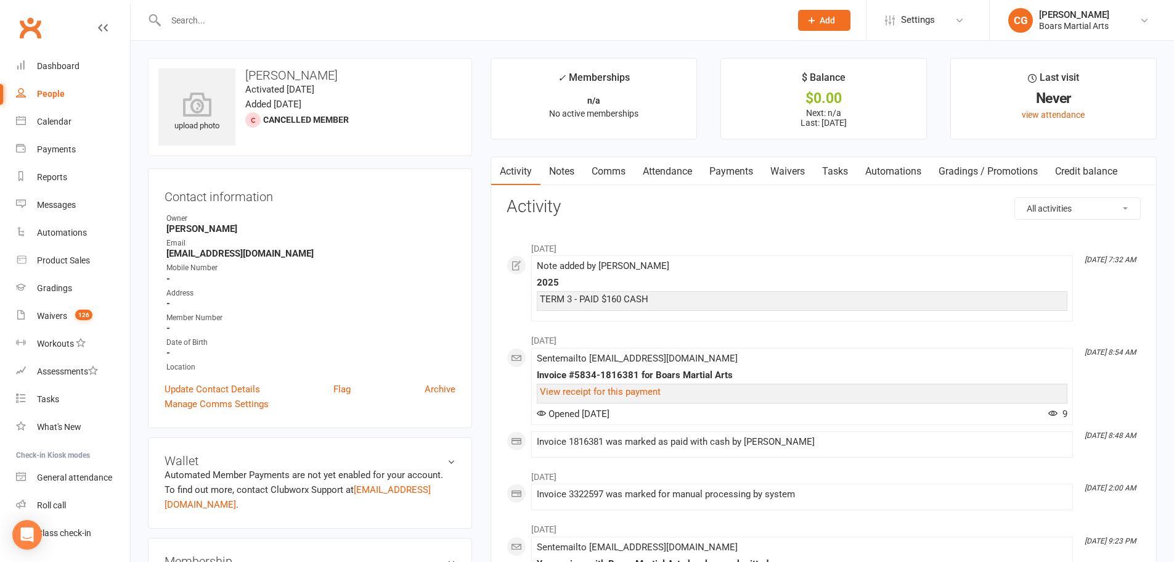
click at [295, 12] on input "text" at bounding box center [472, 20] width 620 height 17
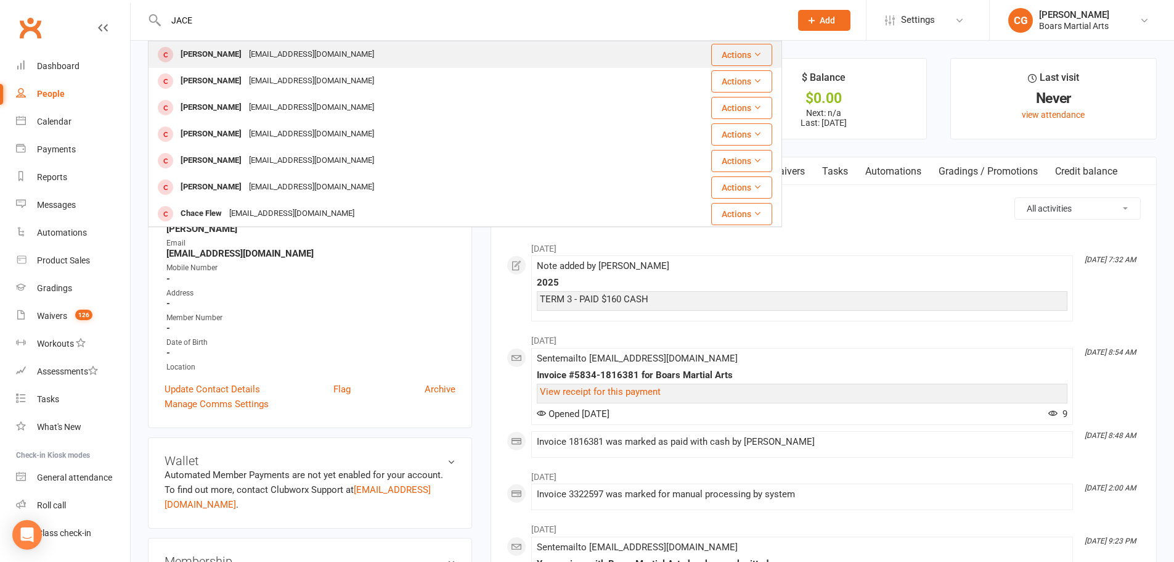
type input "JACE"
click at [272, 44] on div "[PERSON_NAME] [EMAIL_ADDRESS][DOMAIN_NAME]" at bounding box center [412, 54] width 526 height 25
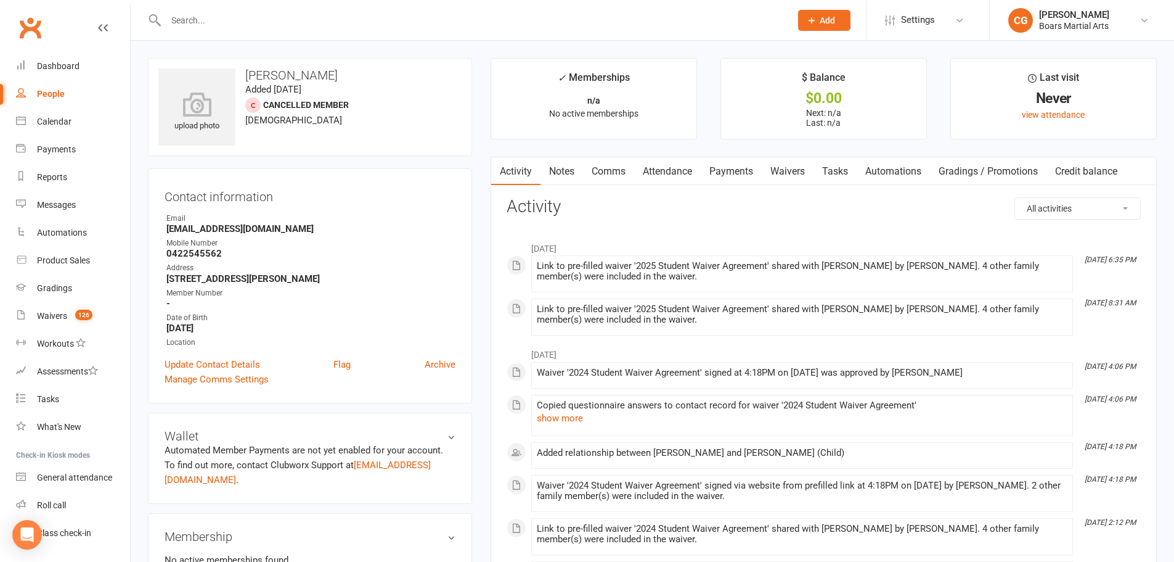
click at [559, 164] on link "Notes" at bounding box center [562, 171] width 43 height 28
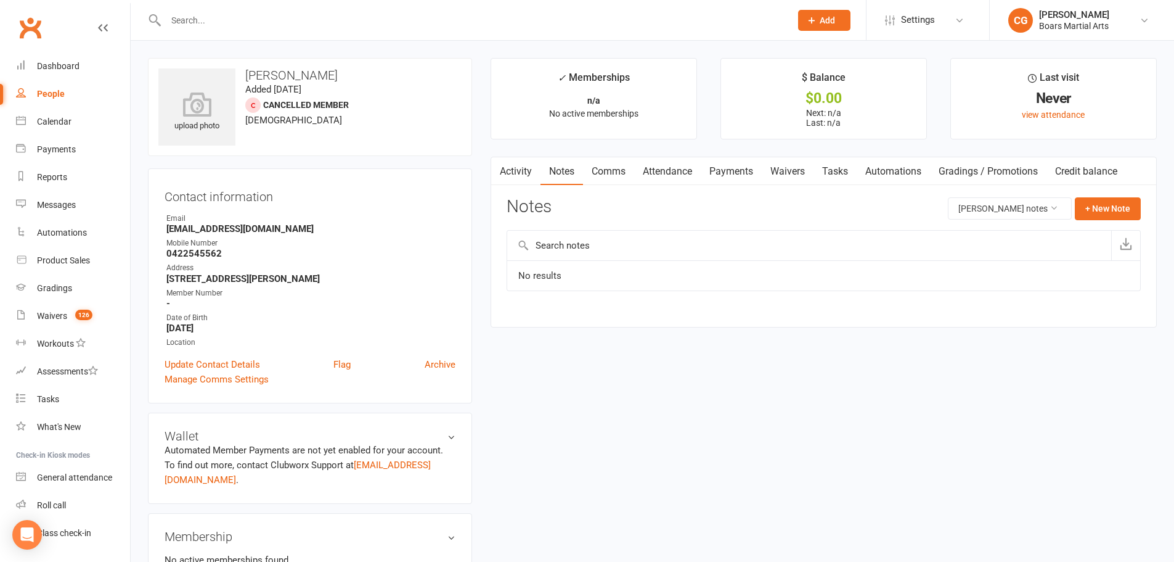
click at [313, 26] on input "text" at bounding box center [472, 20] width 620 height 17
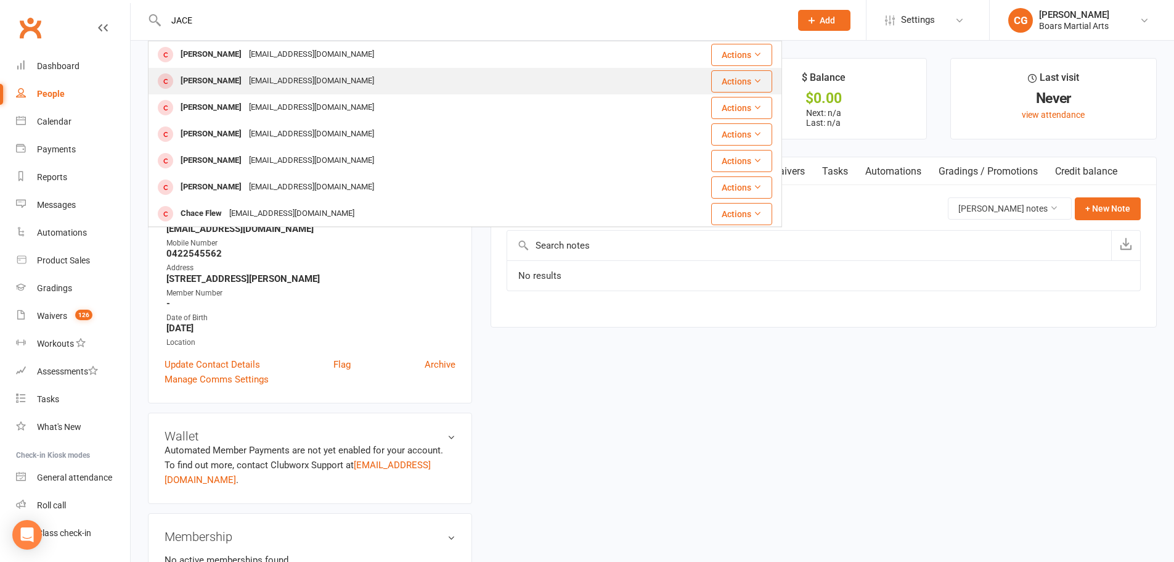
type input "JACE"
click at [293, 79] on div "[EMAIL_ADDRESS][DOMAIN_NAME]" at bounding box center [311, 81] width 133 height 18
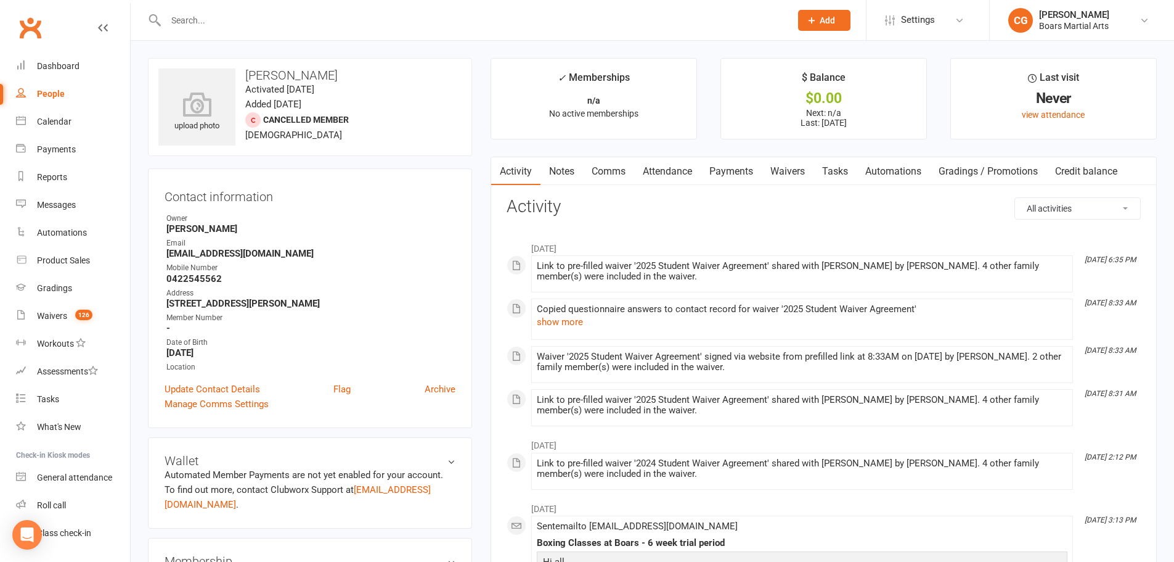
click at [567, 173] on link "Notes" at bounding box center [562, 171] width 43 height 28
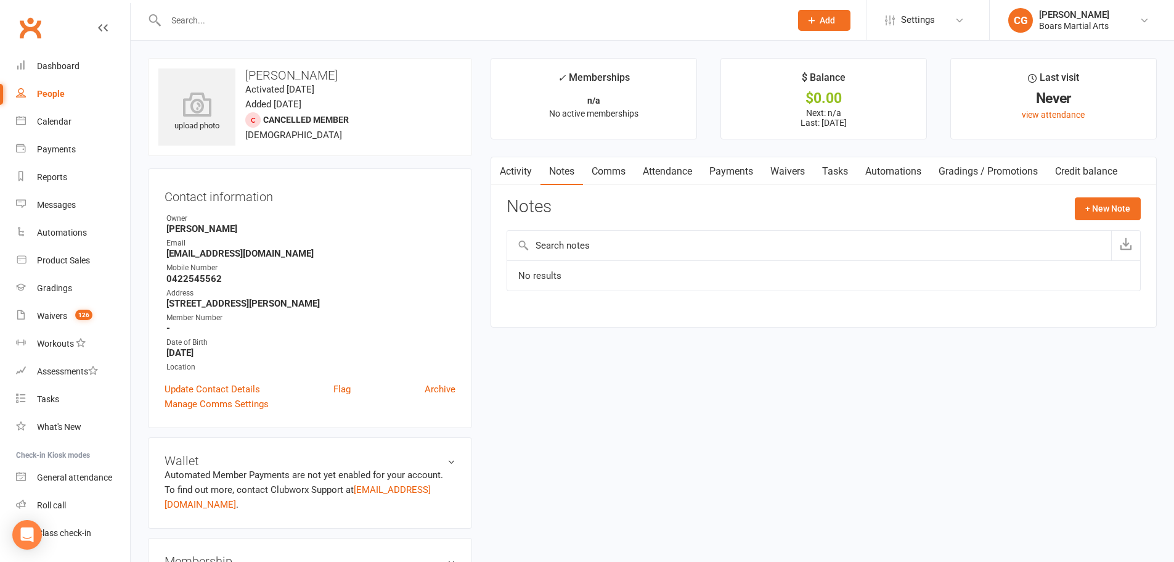
click at [526, 173] on link "Activity" at bounding box center [515, 171] width 49 height 28
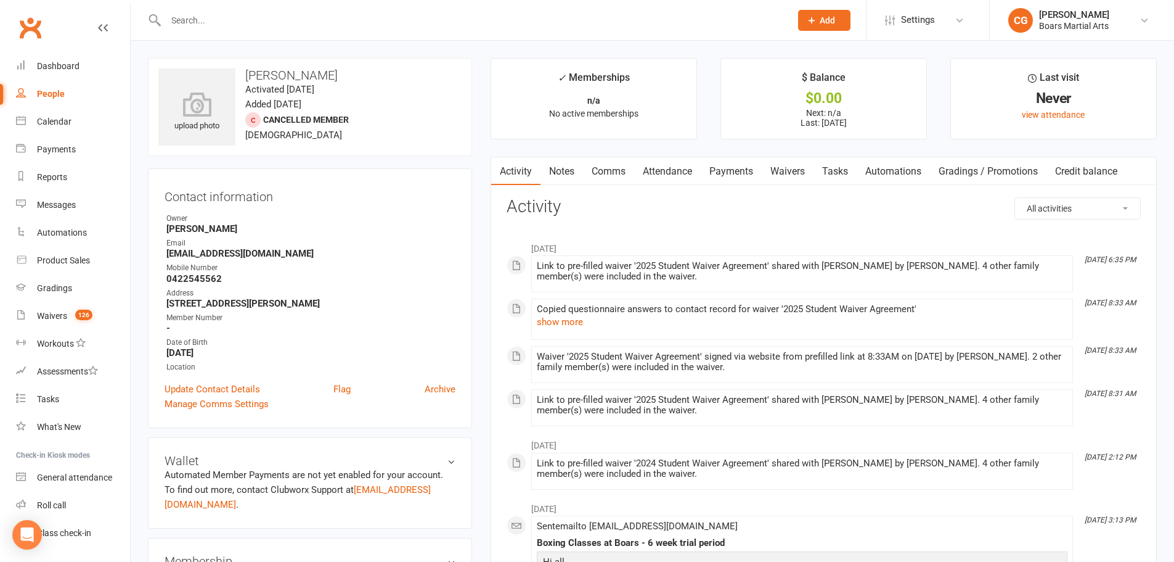
drag, startPoint x: 219, startPoint y: 31, endPoint x: 207, endPoint y: 31, distance: 12.9
click at [213, 31] on div at bounding box center [465, 20] width 634 height 40
click at [190, 28] on input "text" at bounding box center [472, 20] width 620 height 17
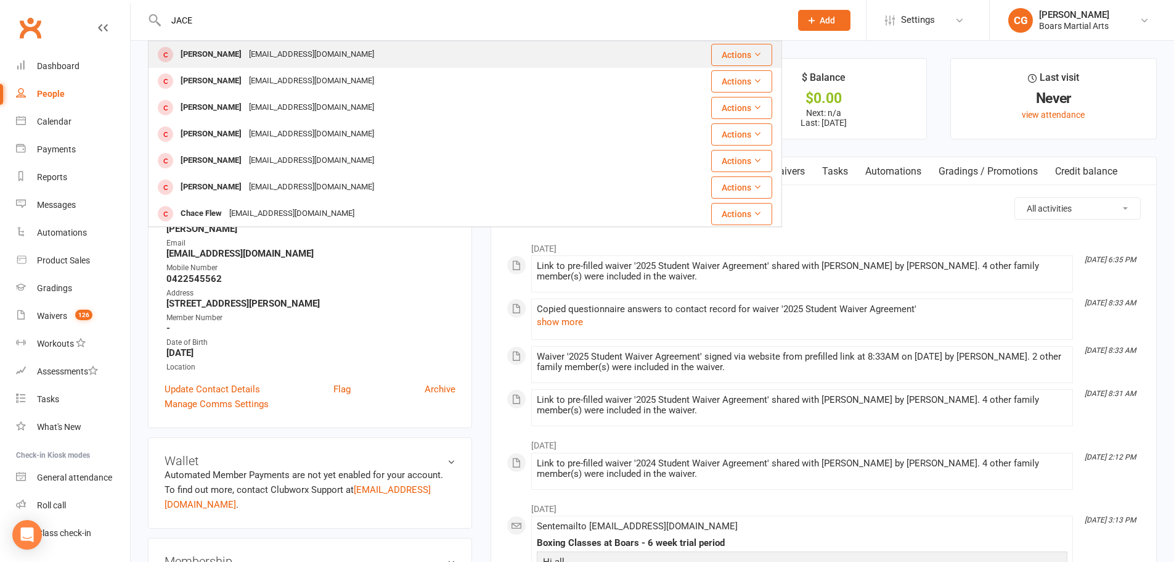
type input "JACE"
click at [195, 55] on div "[PERSON_NAME]" at bounding box center [211, 55] width 68 height 18
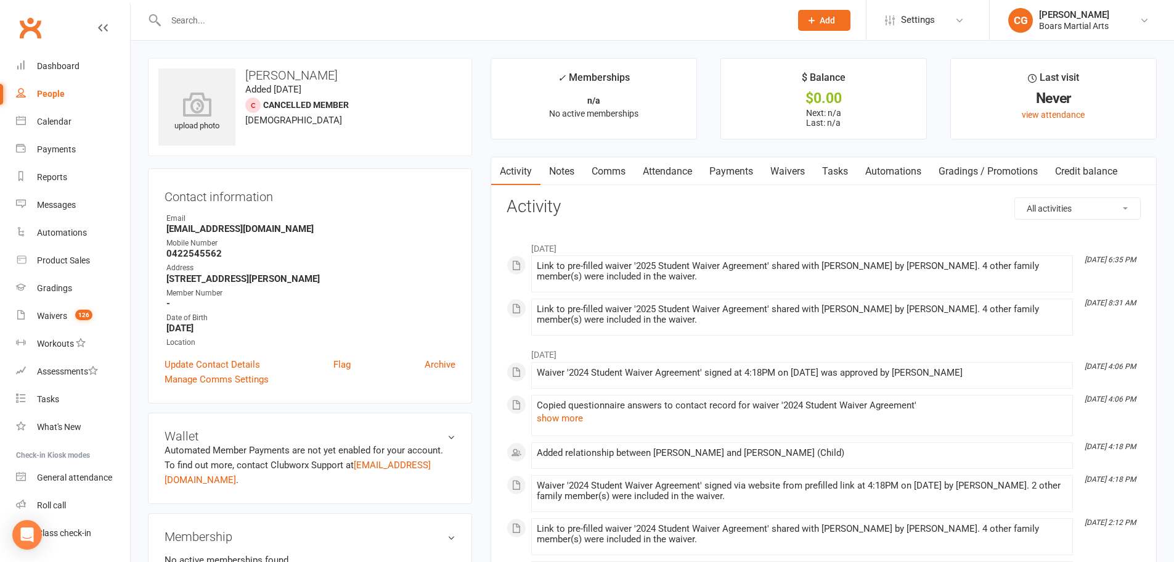
click at [273, 12] on input "text" at bounding box center [472, 20] width 620 height 17
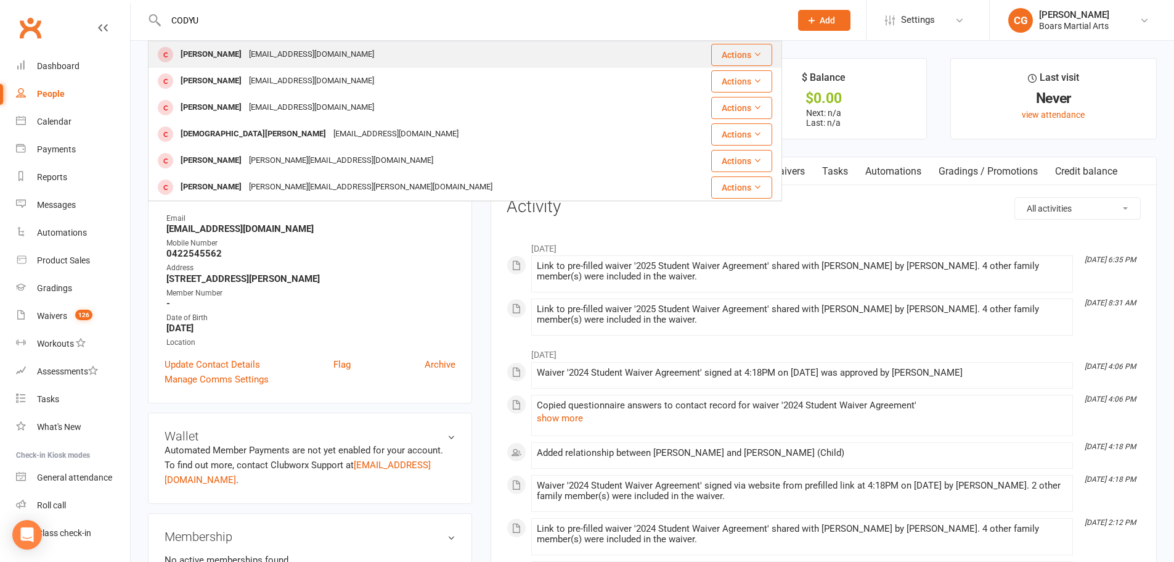
type input "CODYU"
click at [282, 62] on div "[EMAIL_ADDRESS][DOMAIN_NAME]" at bounding box center [311, 55] width 133 height 18
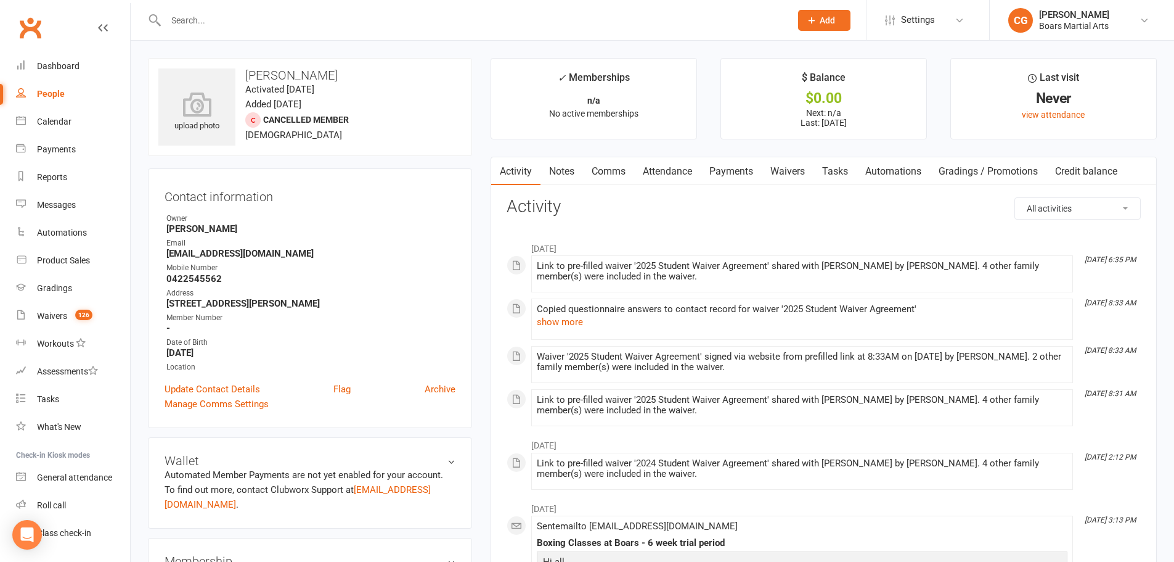
click at [235, 17] on input "text" at bounding box center [472, 20] width 620 height 17
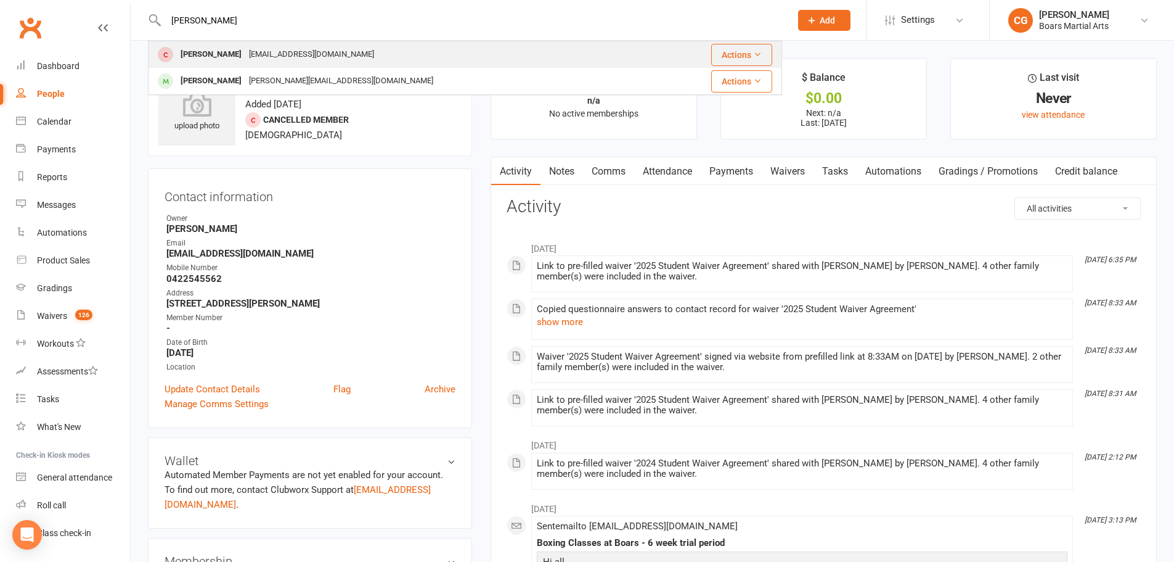
type input "[PERSON_NAME]"
click at [238, 64] on div "[PERSON_NAME] Evans [EMAIL_ADDRESS][DOMAIN_NAME]" at bounding box center [403, 54] width 509 height 25
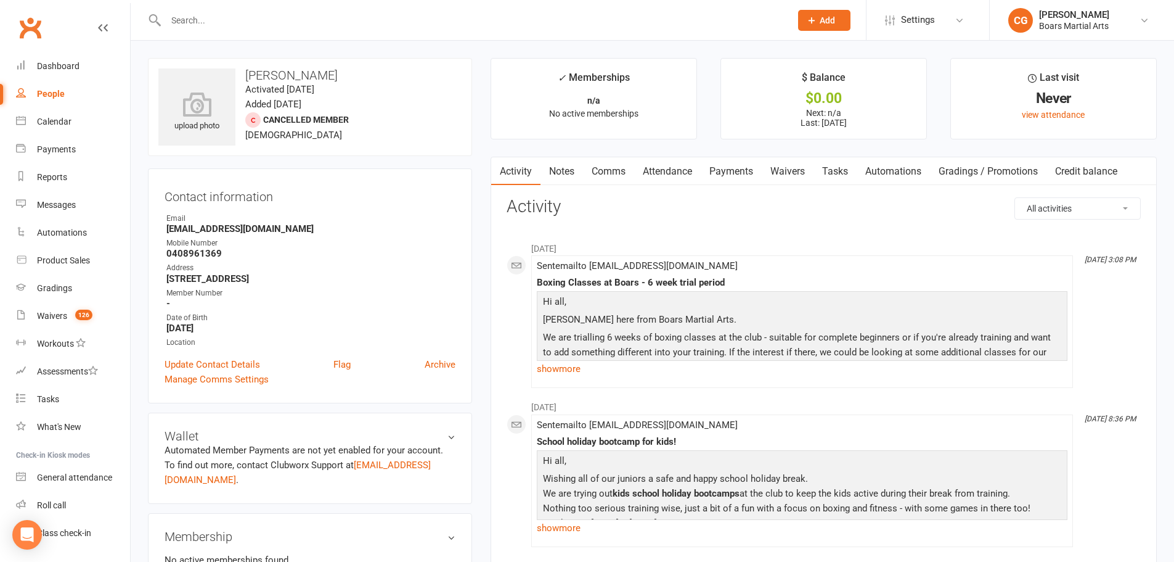
click at [195, 16] on input "text" at bounding box center [472, 20] width 620 height 17
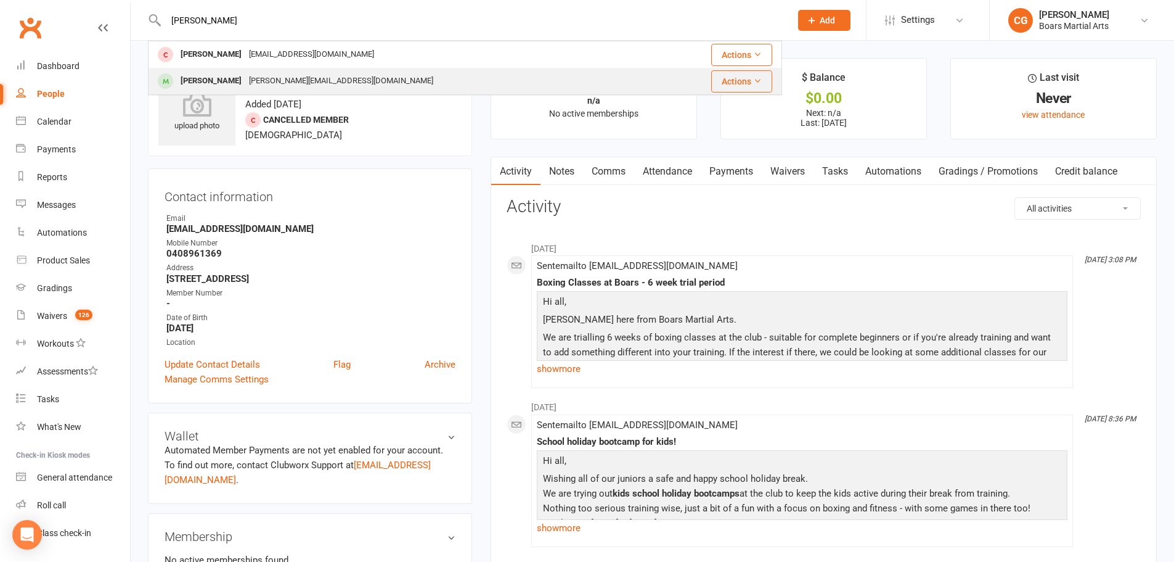
type input "[PERSON_NAME]"
click at [221, 92] on div "Quinnlin Pal [EMAIL_ADDRESS][DOMAIN_NAME]" at bounding box center [403, 80] width 509 height 25
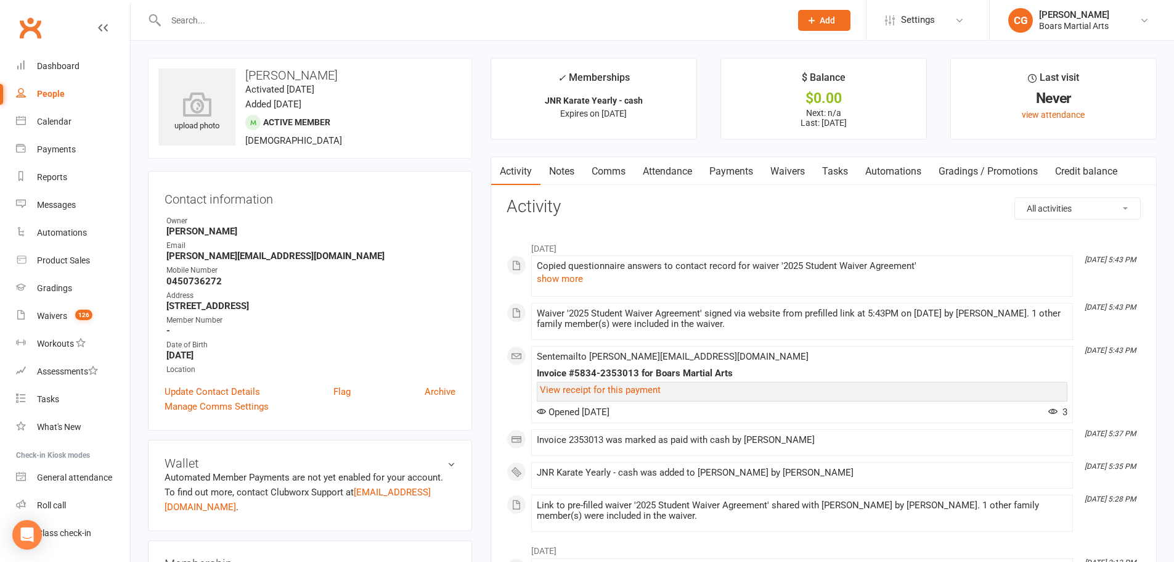
click at [258, 18] on input "text" at bounding box center [472, 20] width 620 height 17
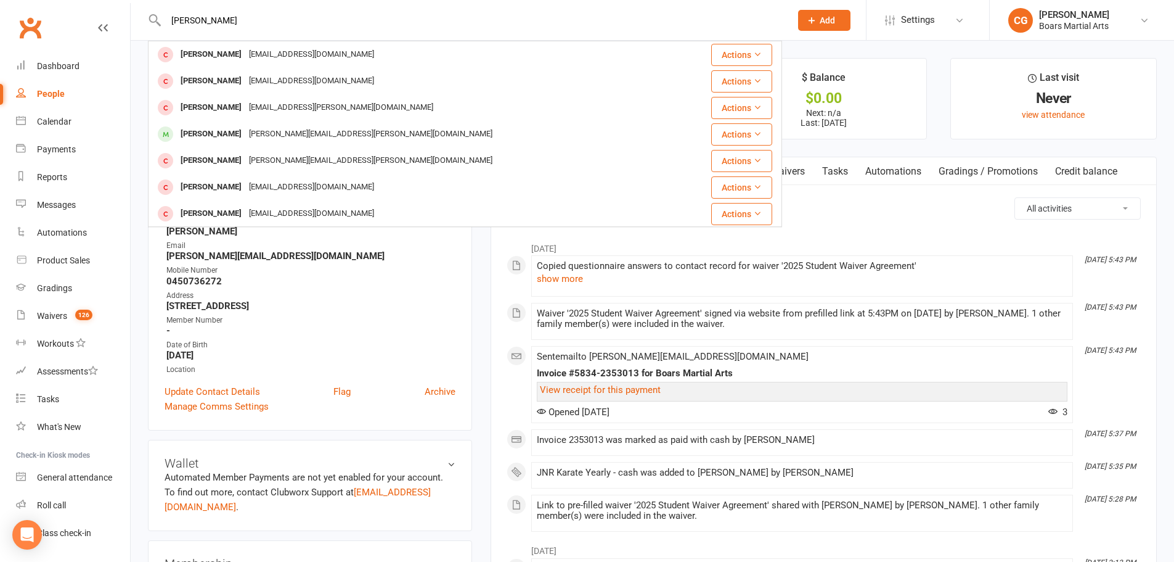
type input "[PERSON_NAME]"
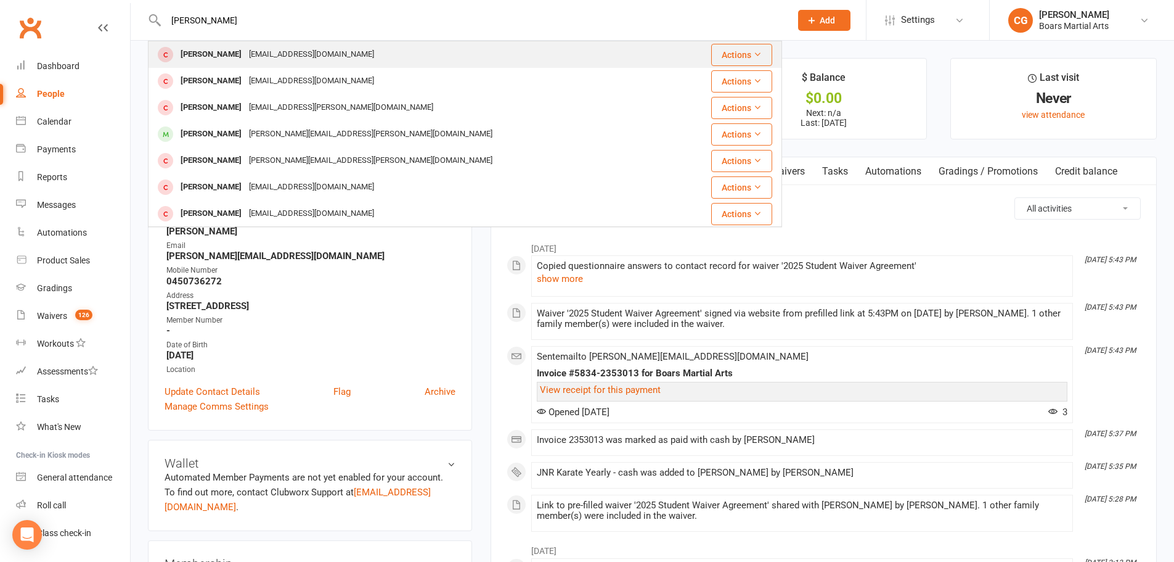
click at [208, 49] on div "[PERSON_NAME]" at bounding box center [211, 55] width 68 height 18
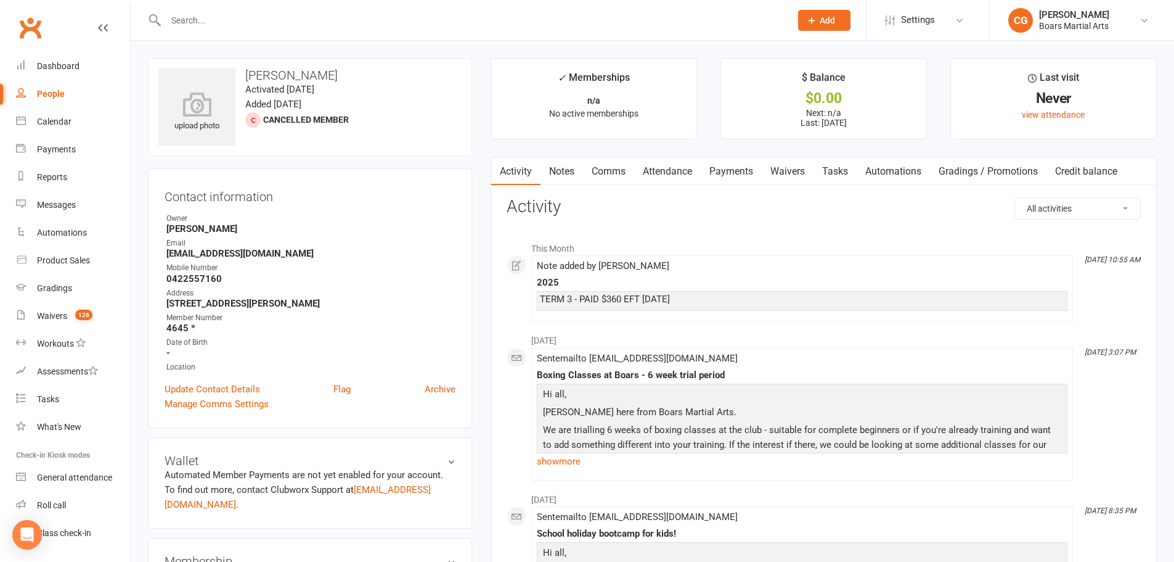
click at [208, 13] on input "text" at bounding box center [472, 20] width 620 height 17
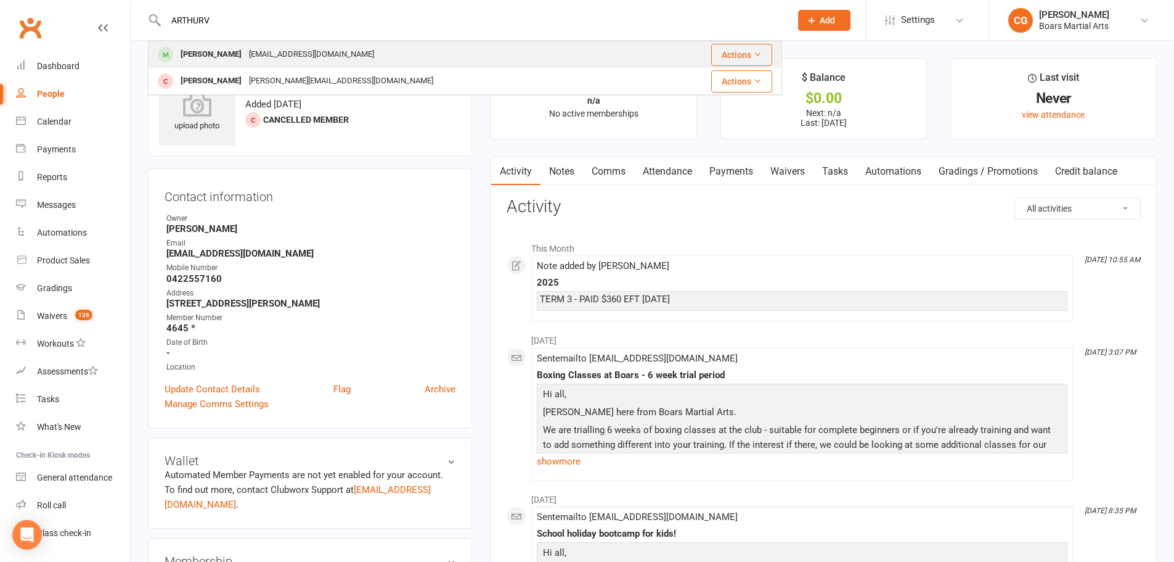
type input "ARTHURV"
click at [222, 49] on div "[PERSON_NAME]" at bounding box center [211, 55] width 68 height 18
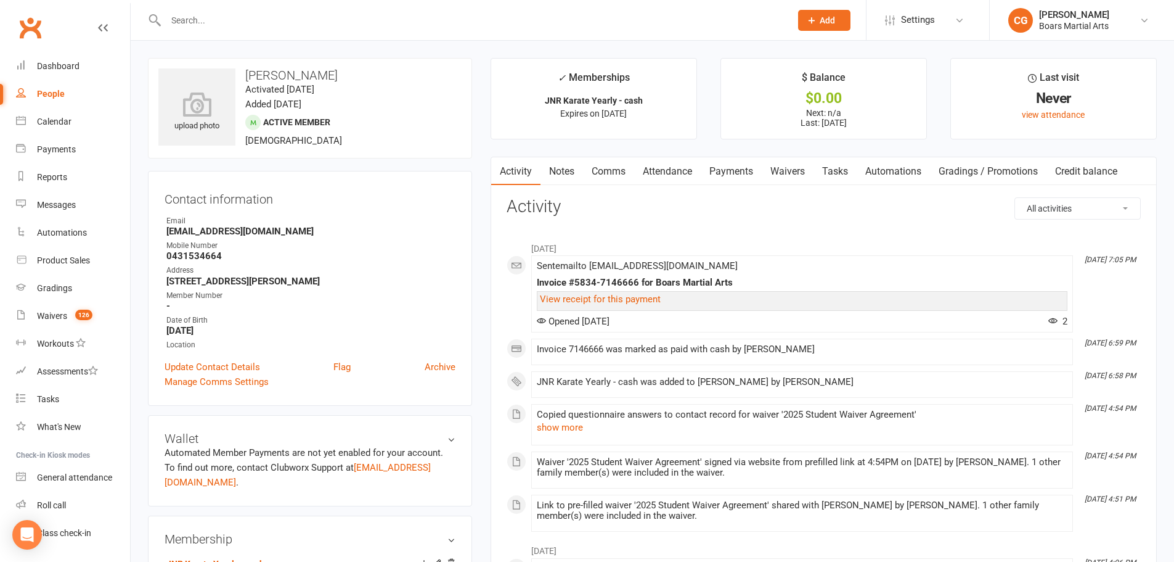
drag, startPoint x: 559, startPoint y: 163, endPoint x: 454, endPoint y: 168, distance: 104.9
click at [543, 168] on link "Notes" at bounding box center [562, 171] width 43 height 28
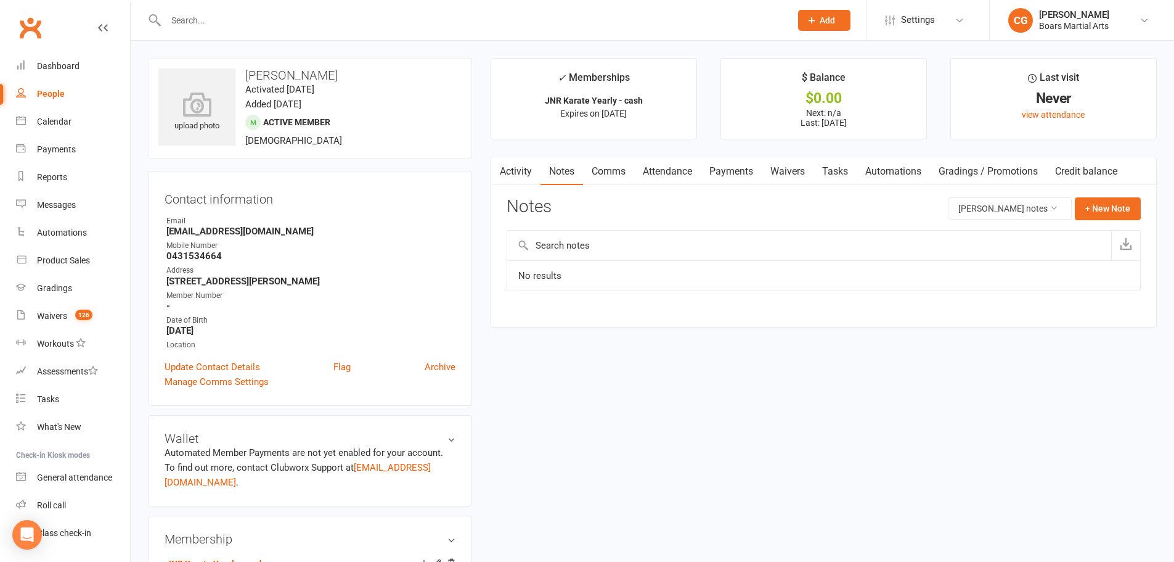
click at [511, 171] on link "Activity" at bounding box center [515, 171] width 49 height 28
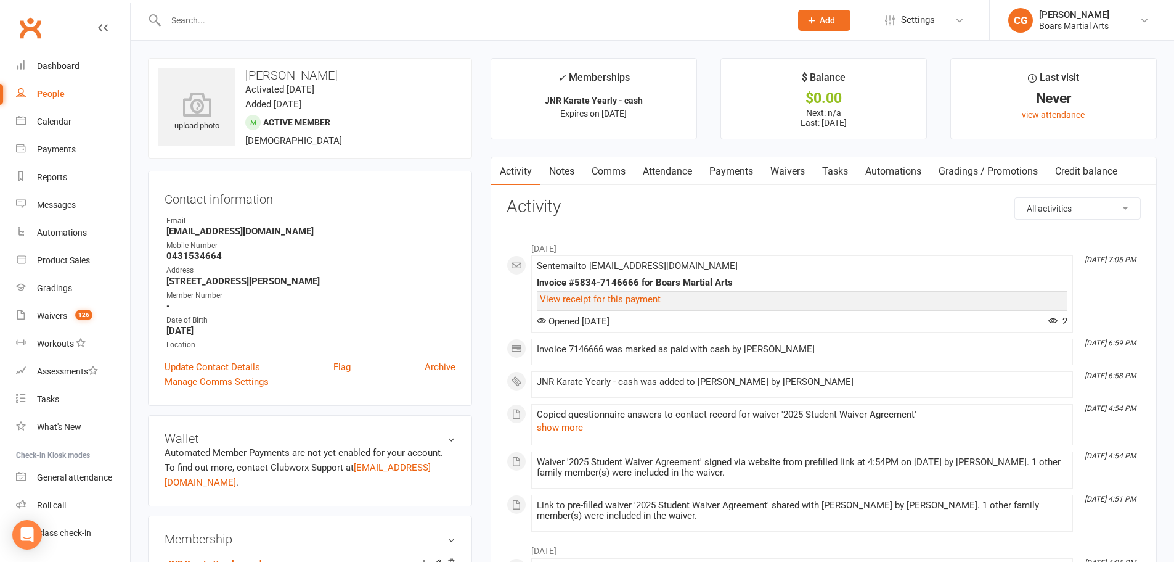
click at [218, 23] on input "text" at bounding box center [472, 20] width 620 height 17
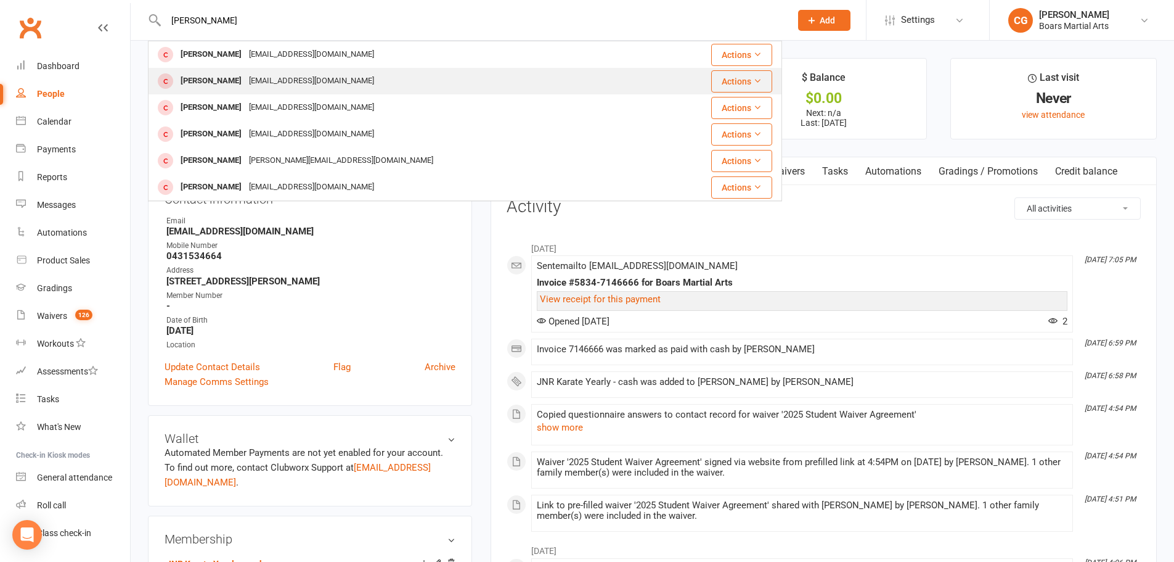
type input "[PERSON_NAME]"
click at [205, 73] on div "[PERSON_NAME]" at bounding box center [211, 81] width 68 height 18
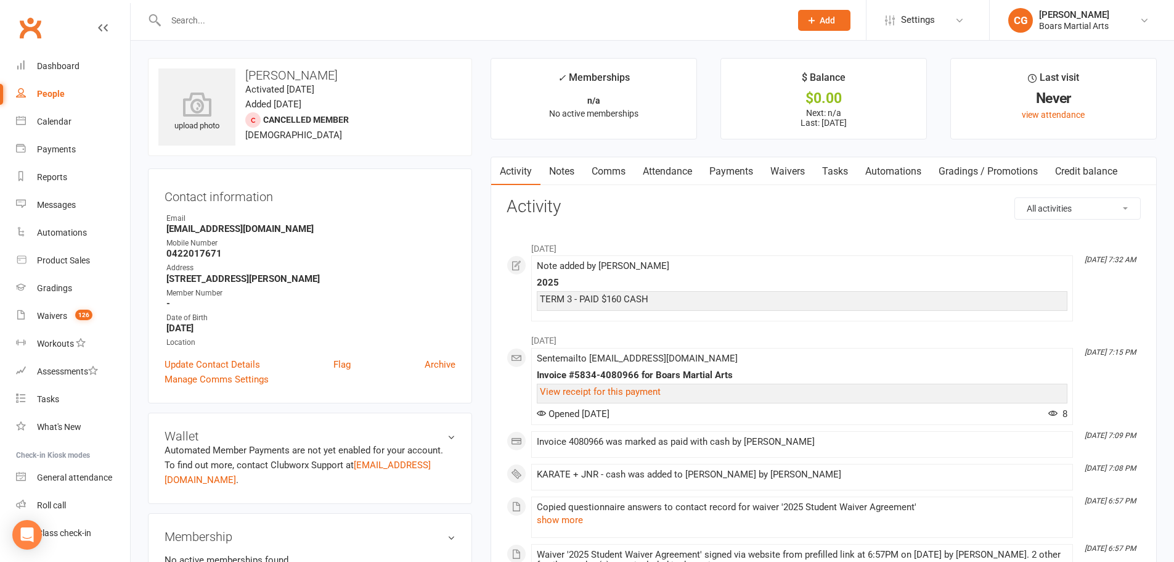
click at [394, 22] on input "text" at bounding box center [472, 20] width 620 height 17
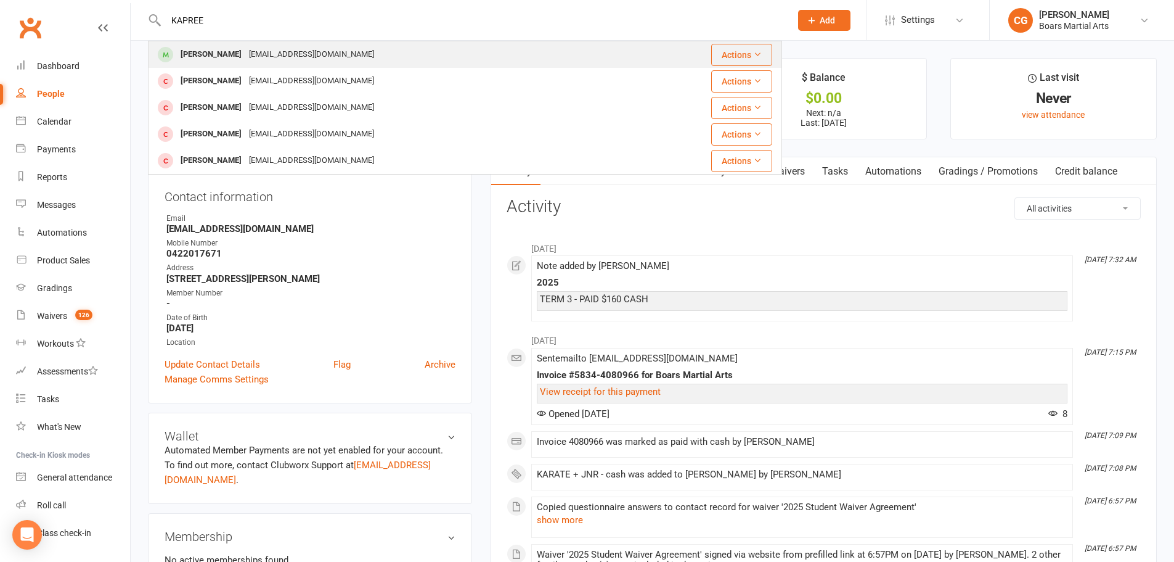
type input "KAPREE"
click at [357, 57] on div "[PERSON_NAME] [PERSON_NAME][EMAIL_ADDRESS][DOMAIN_NAME]" at bounding box center [391, 54] width 485 height 25
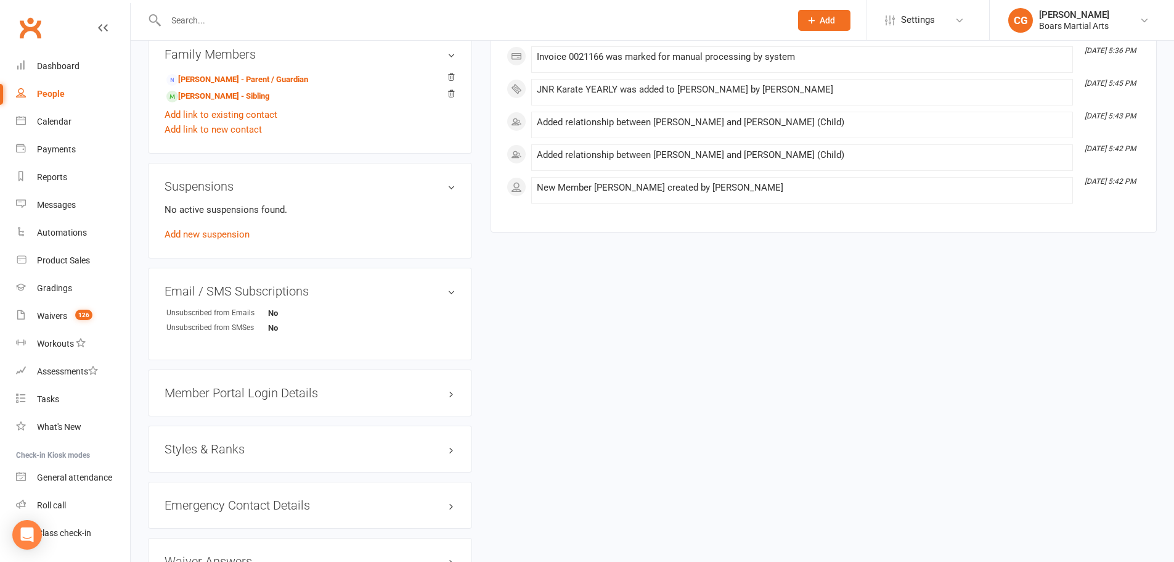
scroll to position [744, 0]
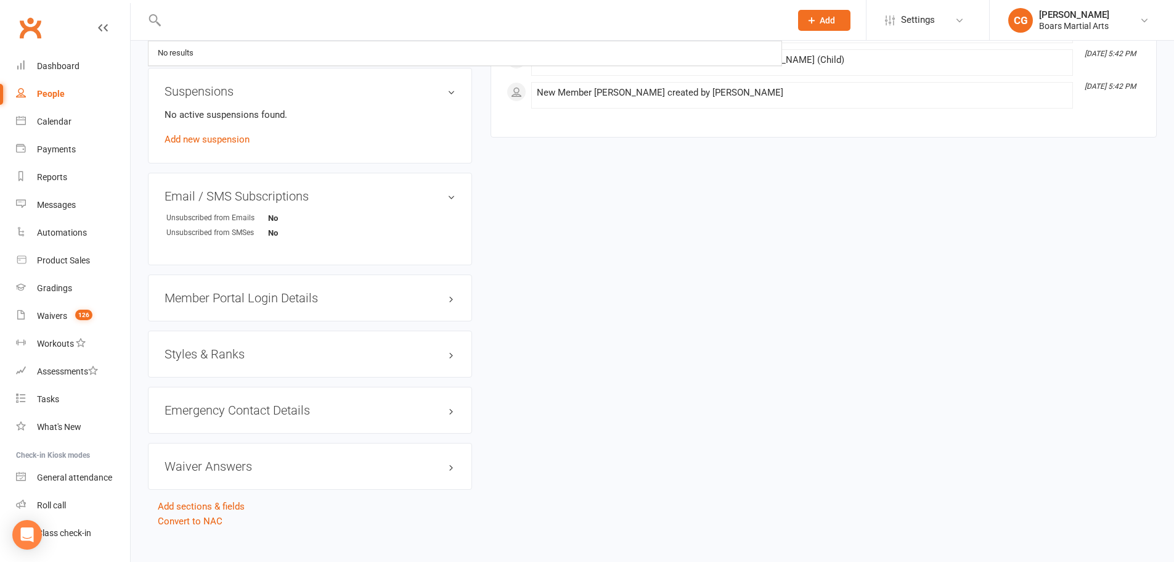
click at [415, 15] on input "text" at bounding box center [472, 20] width 620 height 17
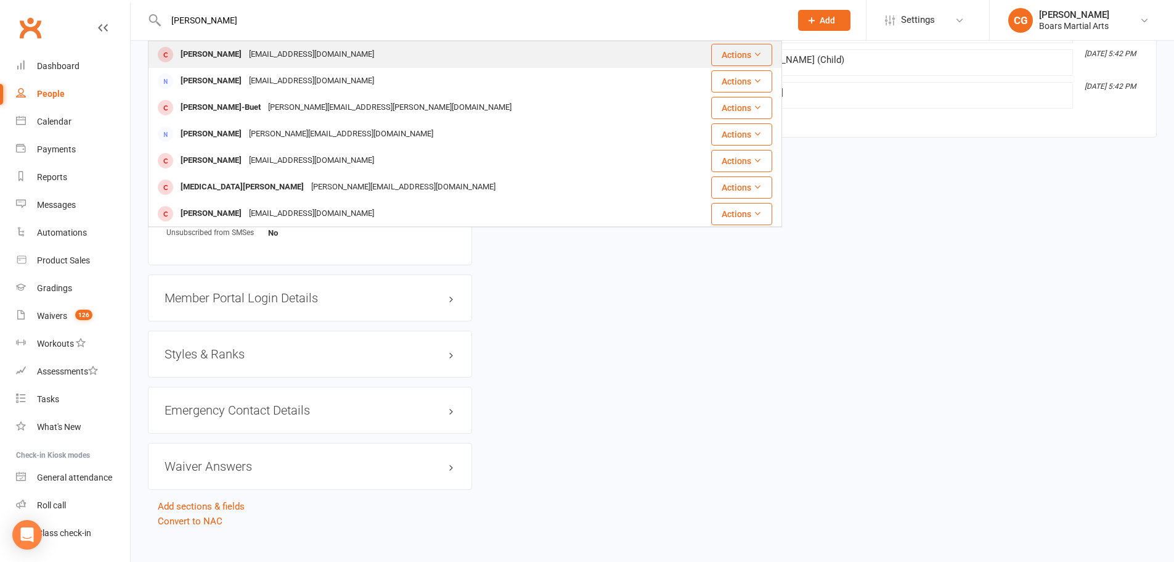
type input "[PERSON_NAME]"
click at [347, 61] on div "[EMAIL_ADDRESS][DOMAIN_NAME]" at bounding box center [311, 55] width 133 height 18
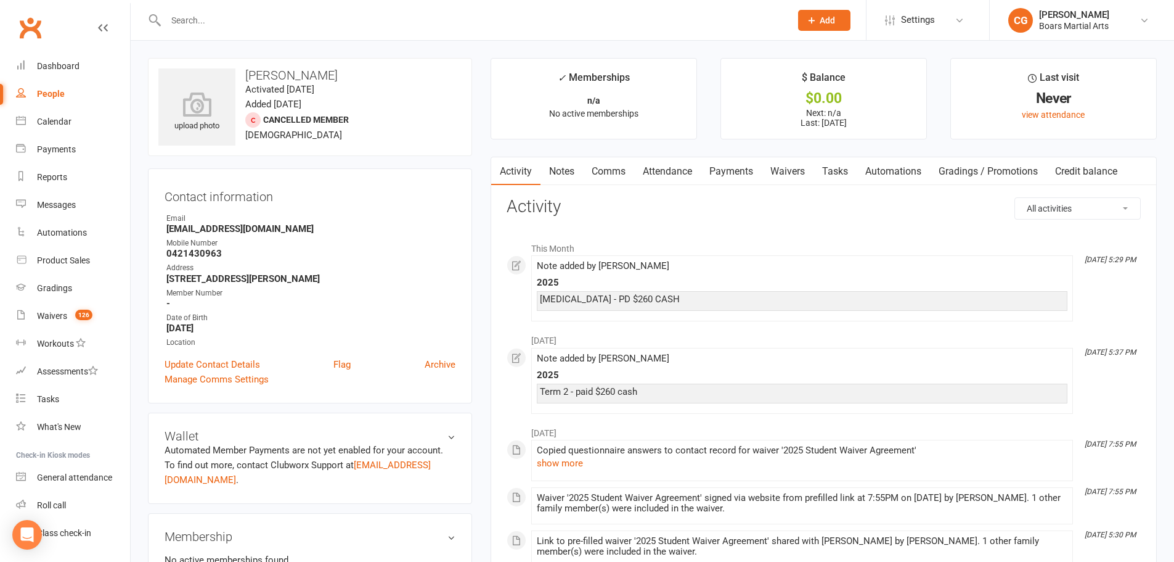
click at [221, 16] on input "text" at bounding box center [472, 20] width 620 height 17
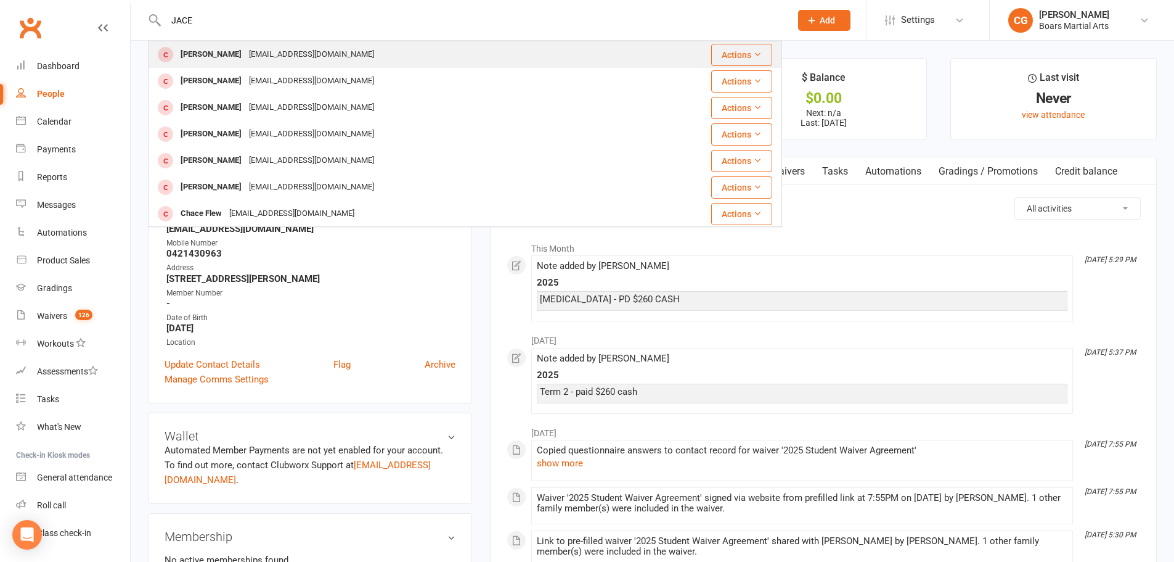
type input "JACE"
click at [250, 52] on div "[EMAIL_ADDRESS][DOMAIN_NAME]" at bounding box center [311, 55] width 133 height 18
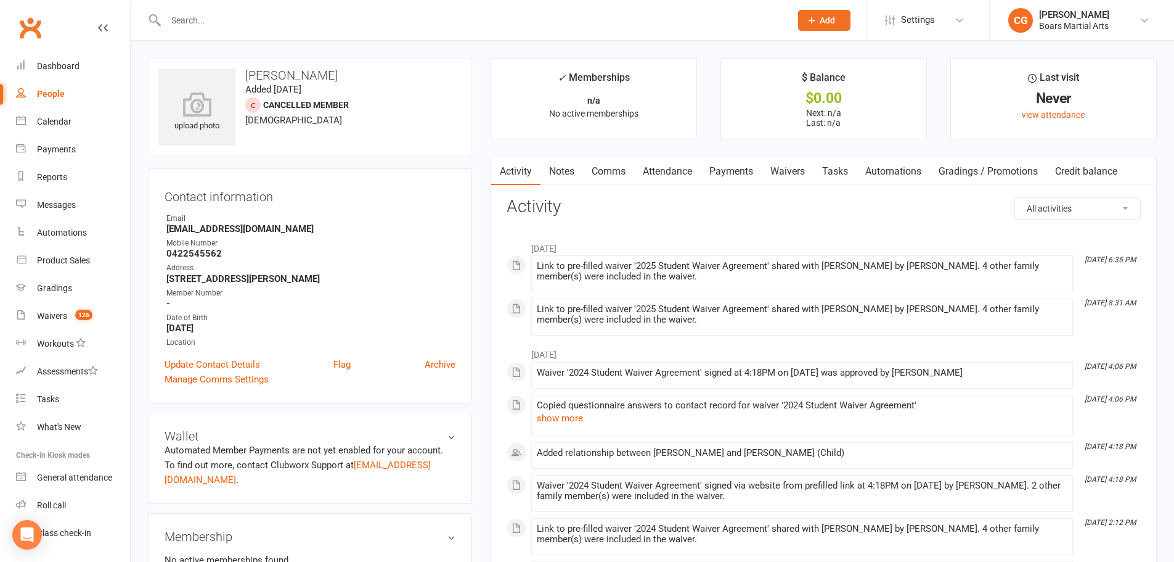
click at [200, 20] on input "text" at bounding box center [472, 20] width 620 height 17
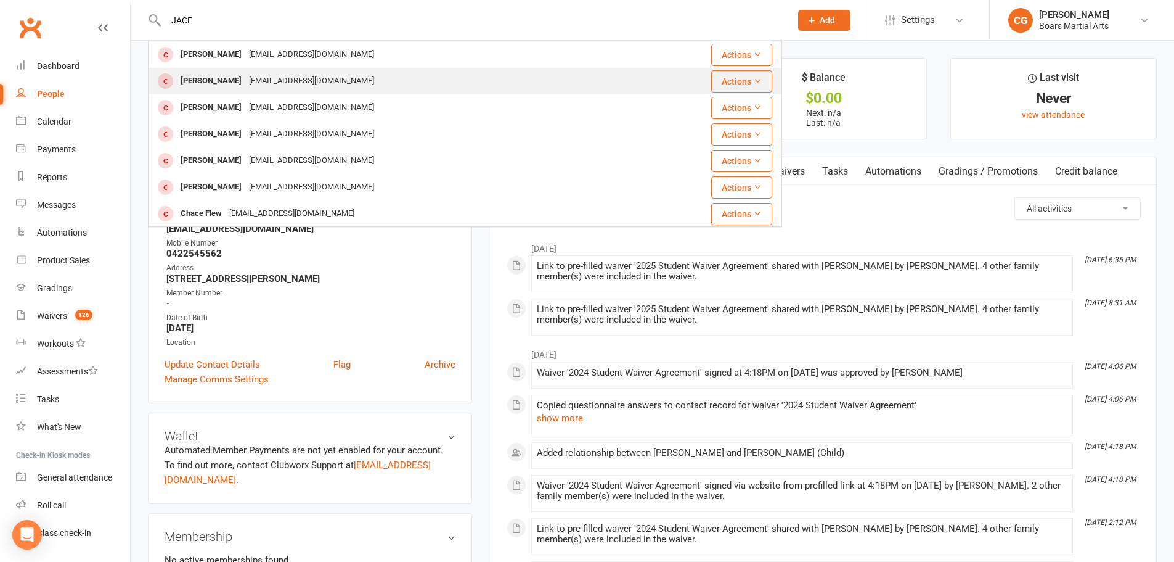
type input "JACE"
click at [248, 72] on div "[PERSON_NAME] [EMAIL_ADDRESS][DOMAIN_NAME]" at bounding box center [412, 80] width 526 height 25
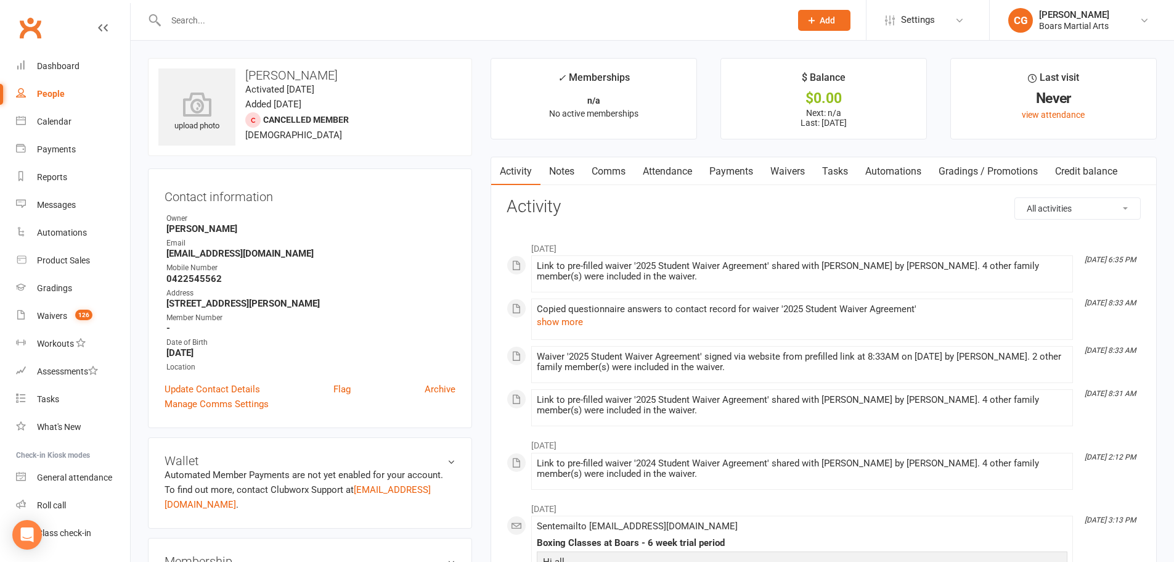
click at [239, 17] on input "text" at bounding box center [472, 20] width 620 height 17
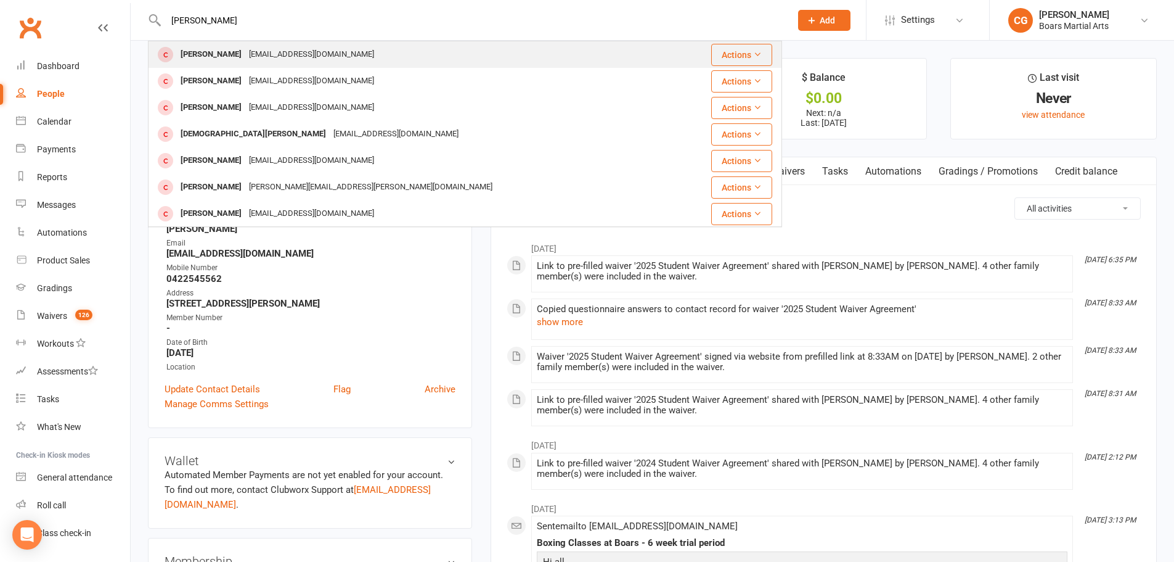
type input "[PERSON_NAME]"
click at [236, 58] on div "[PERSON_NAME]" at bounding box center [211, 55] width 68 height 18
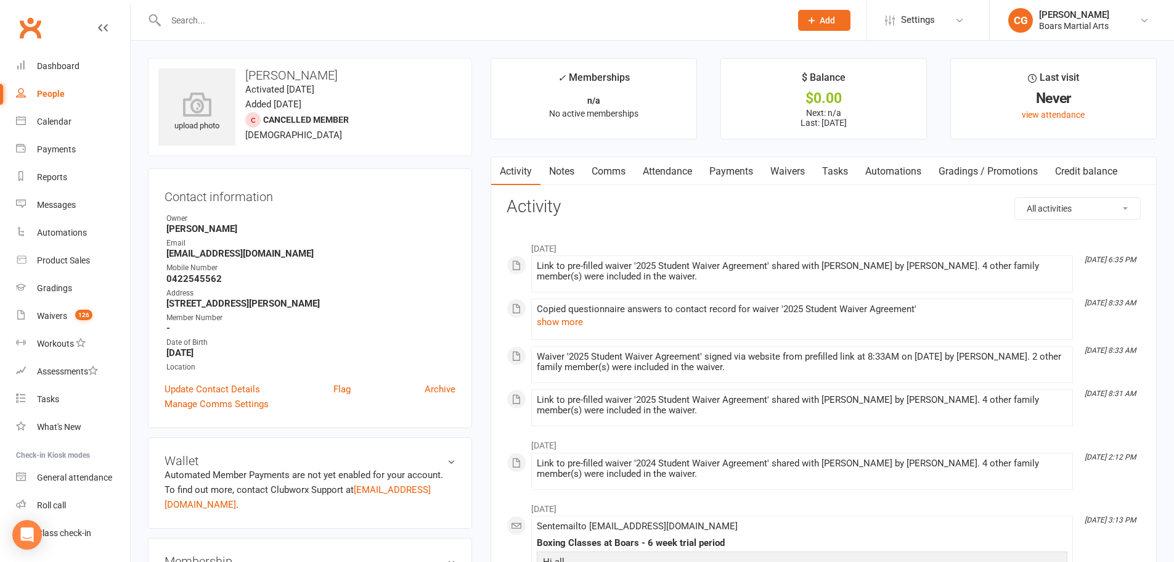
click at [221, 26] on input "text" at bounding box center [472, 20] width 620 height 17
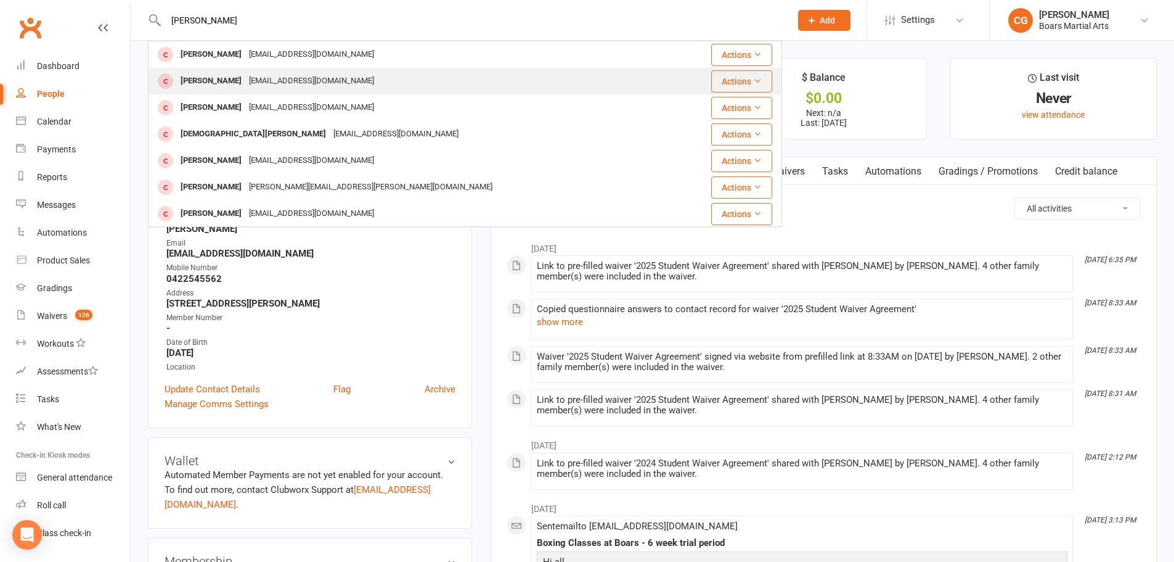
type input "[PERSON_NAME]"
click at [234, 72] on div "[PERSON_NAME]" at bounding box center [211, 81] width 68 height 18
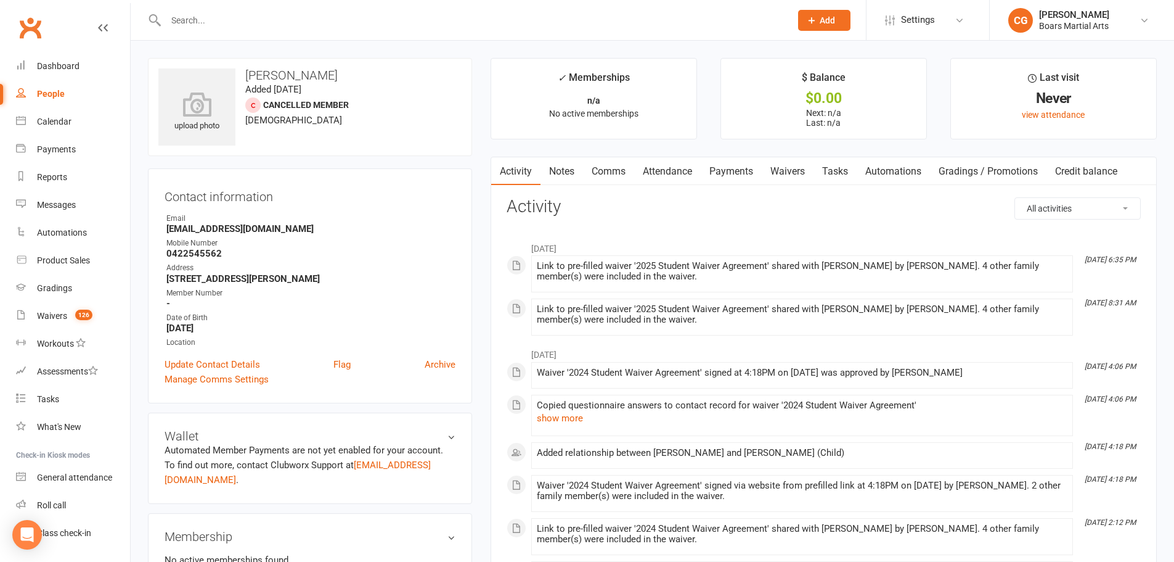
click at [261, 20] on input "text" at bounding box center [472, 20] width 620 height 17
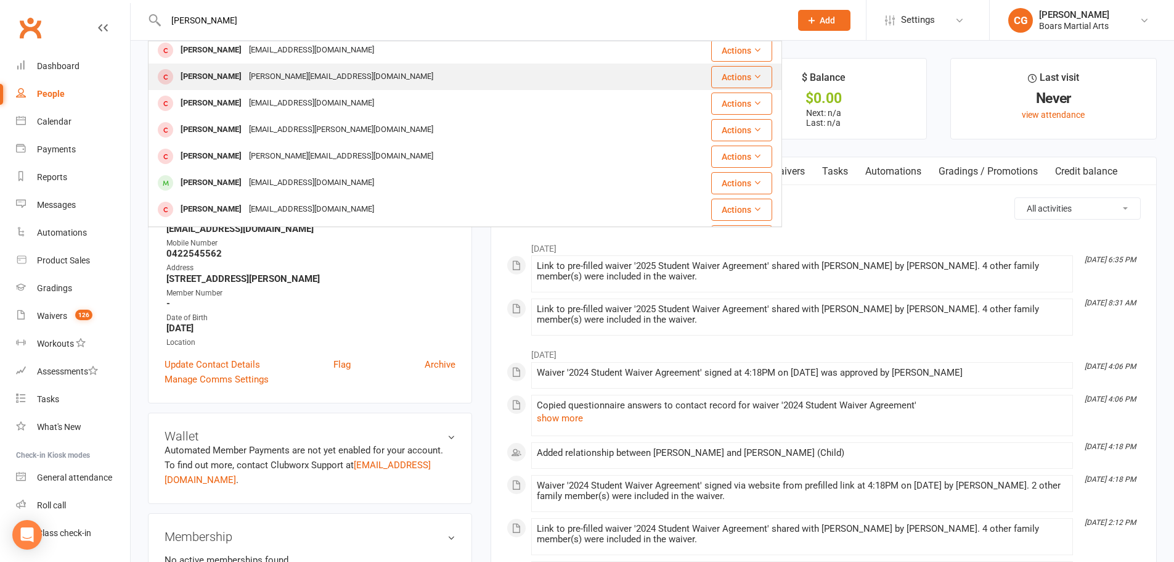
scroll to position [62, 0]
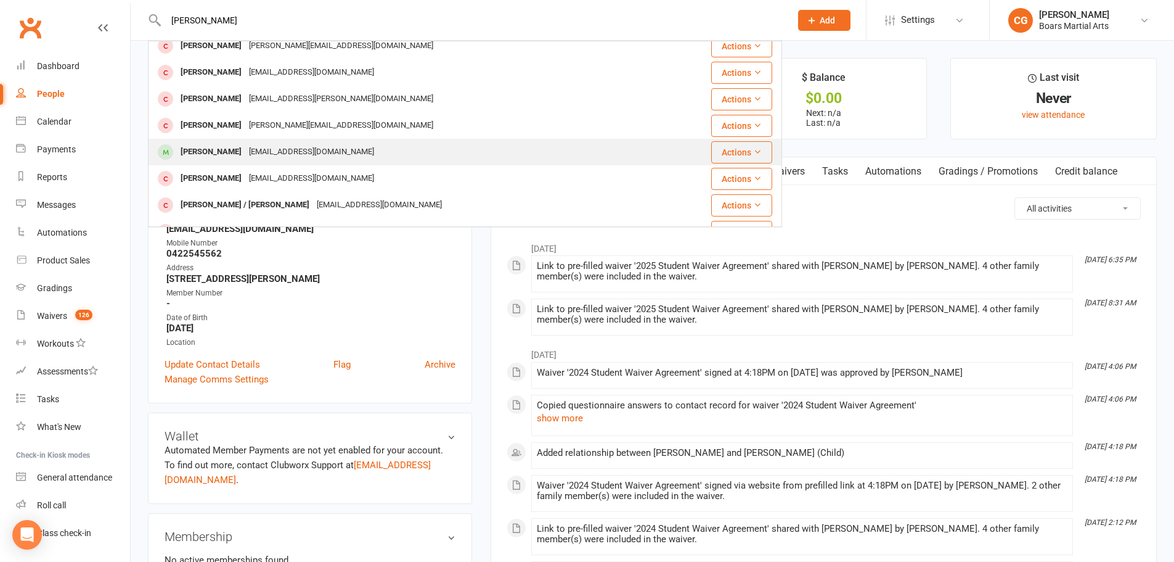
type input "[PERSON_NAME]"
click at [234, 149] on div "[PERSON_NAME]" at bounding box center [211, 152] width 68 height 18
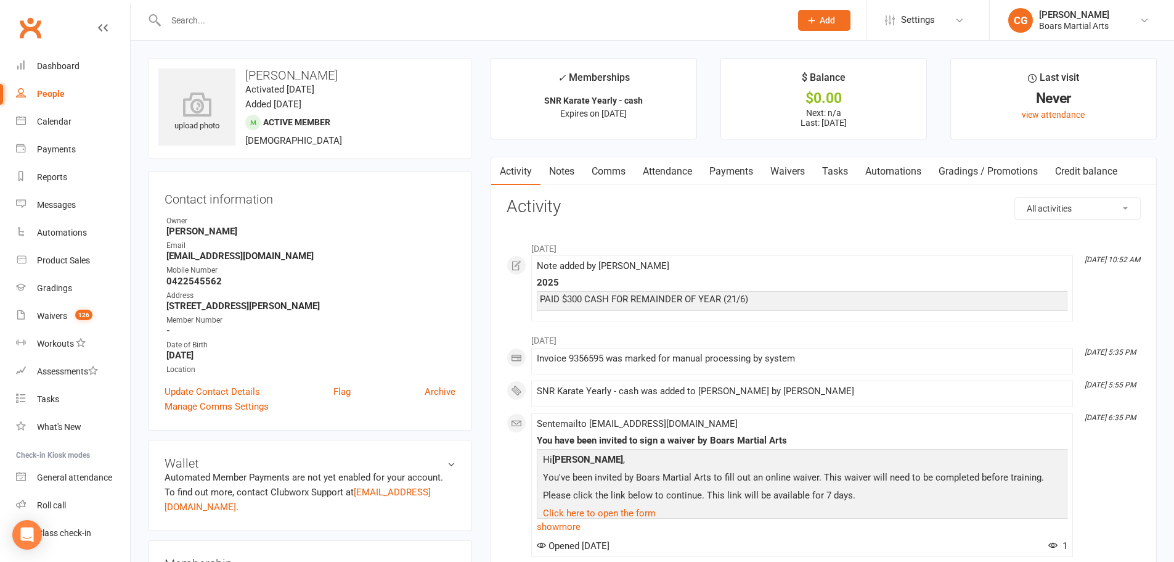
click at [224, 28] on input "text" at bounding box center [472, 20] width 620 height 17
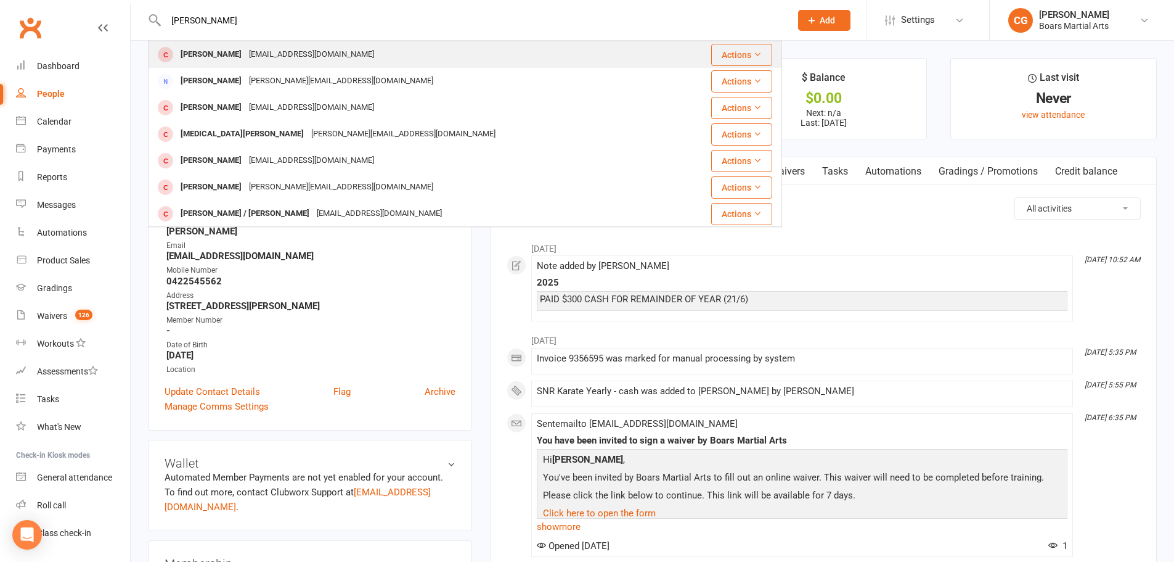
type input "[PERSON_NAME]"
click at [257, 65] on div "[PERSON_NAME] [EMAIL_ADDRESS][DOMAIN_NAME]" at bounding box center [414, 54] width 531 height 25
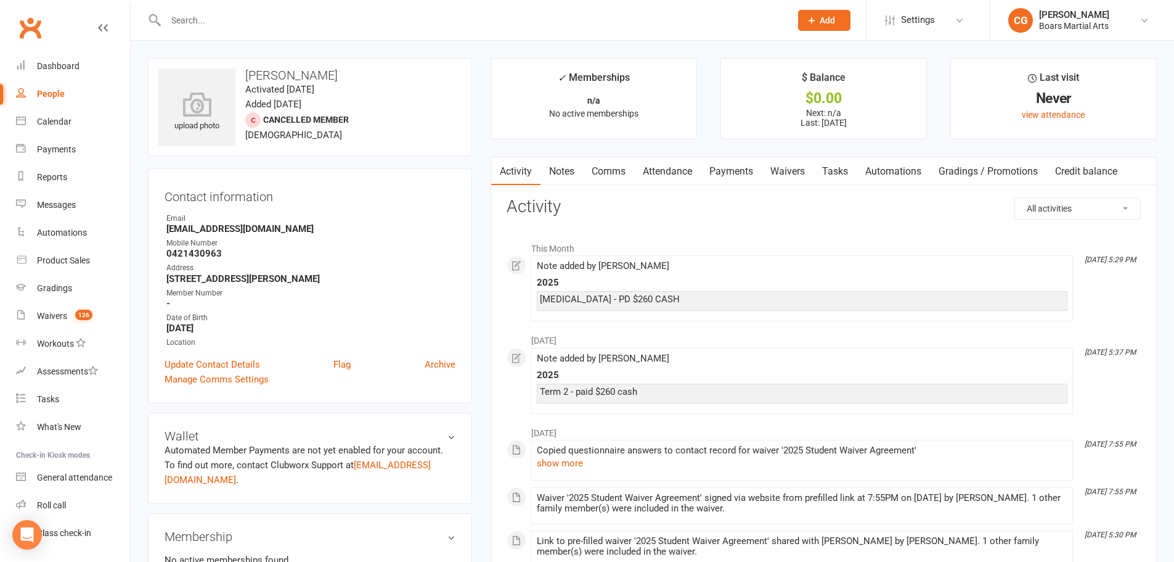
click at [240, 25] on input "text" at bounding box center [472, 20] width 620 height 17
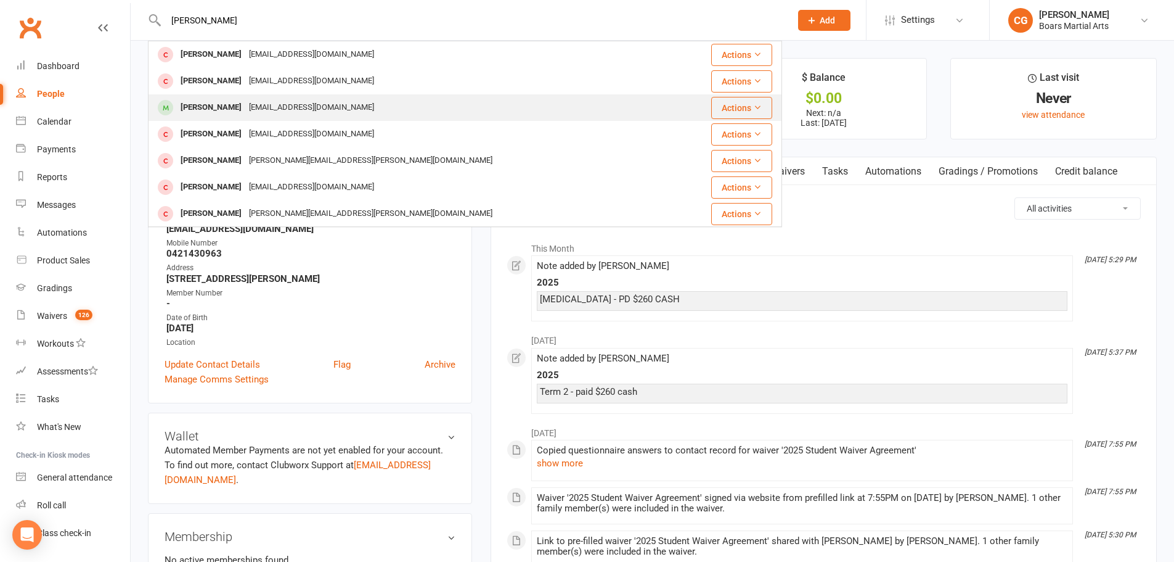
type input "[PERSON_NAME]"
click at [347, 100] on div "[EMAIL_ADDRESS][DOMAIN_NAME]" at bounding box center [311, 108] width 133 height 18
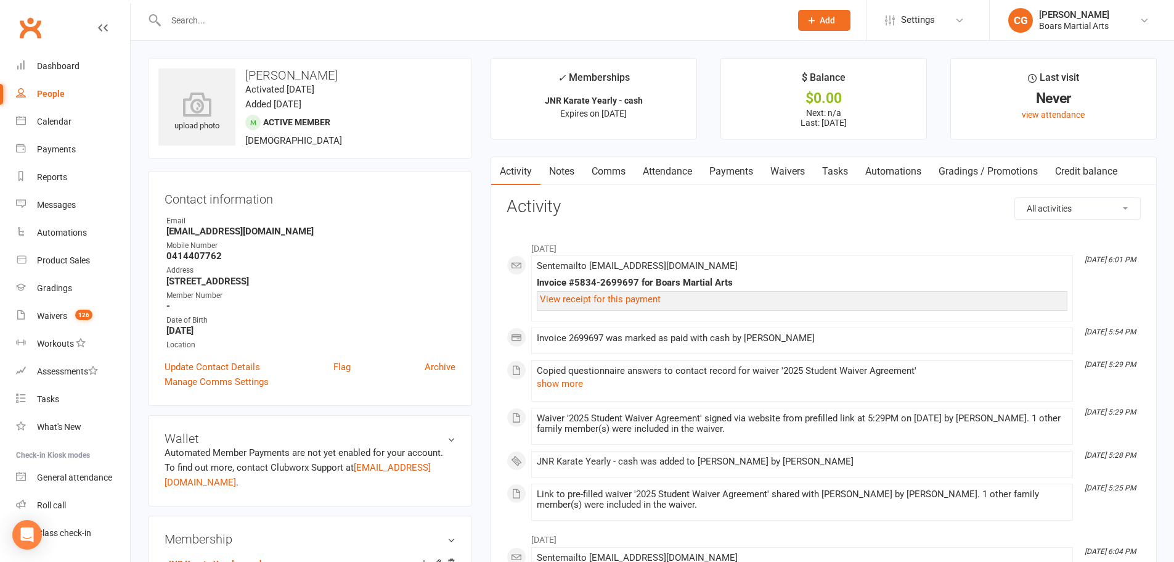
click at [229, 23] on input "text" at bounding box center [472, 20] width 620 height 17
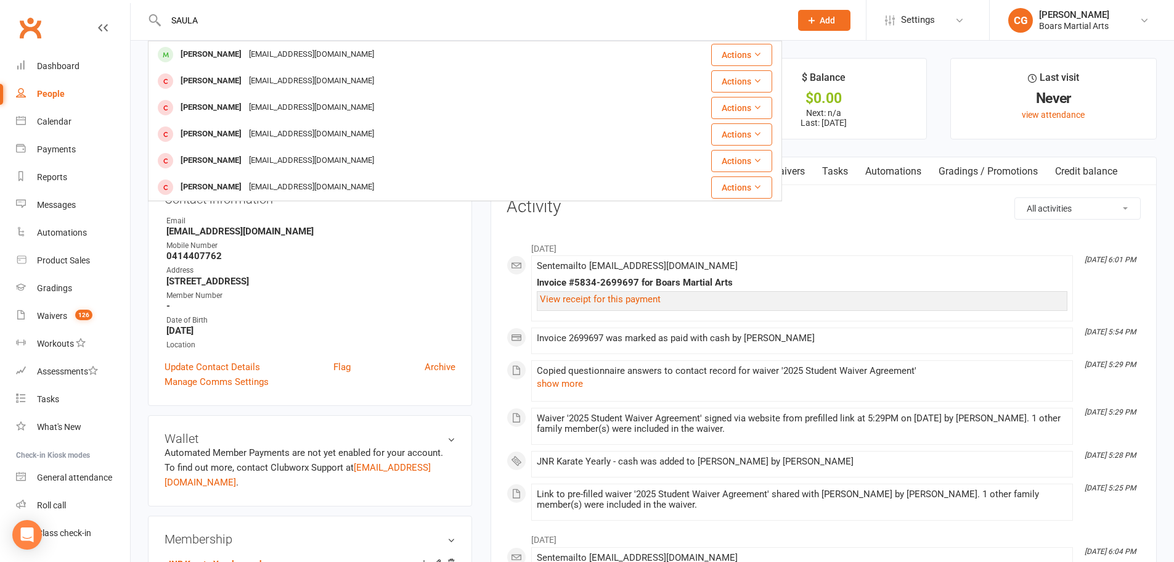
drag, startPoint x: 194, startPoint y: 23, endPoint x: 325, endPoint y: 20, distance: 130.7
click at [325, 20] on input "SAULA" at bounding box center [472, 20] width 620 height 17
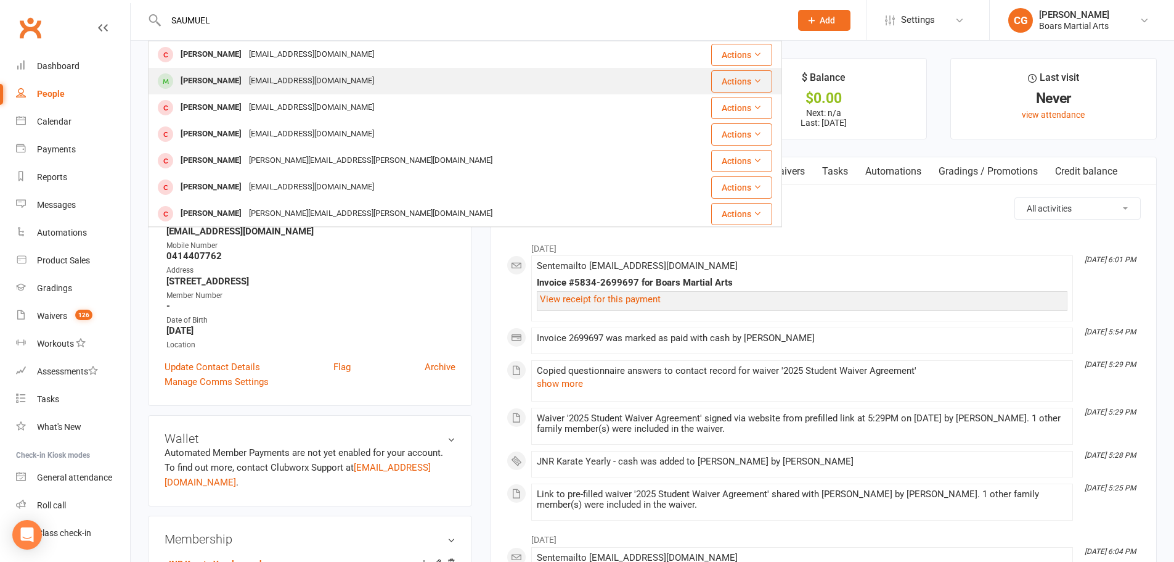
type input "SAUMUEL"
click at [220, 75] on div "[PERSON_NAME]" at bounding box center [211, 81] width 68 height 18
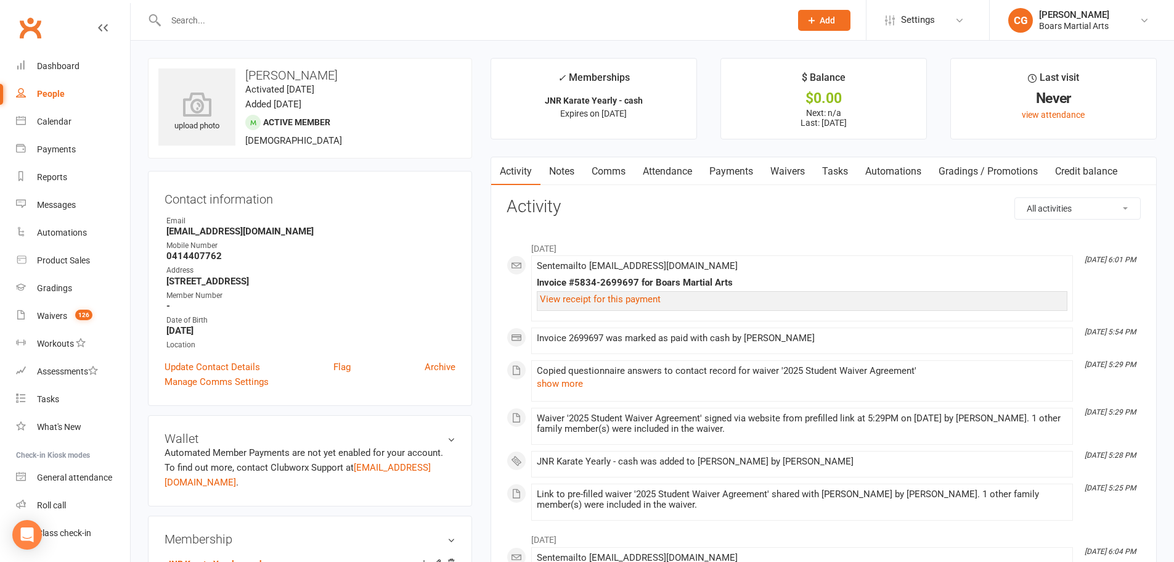
click at [572, 174] on link "Notes" at bounding box center [562, 171] width 43 height 28
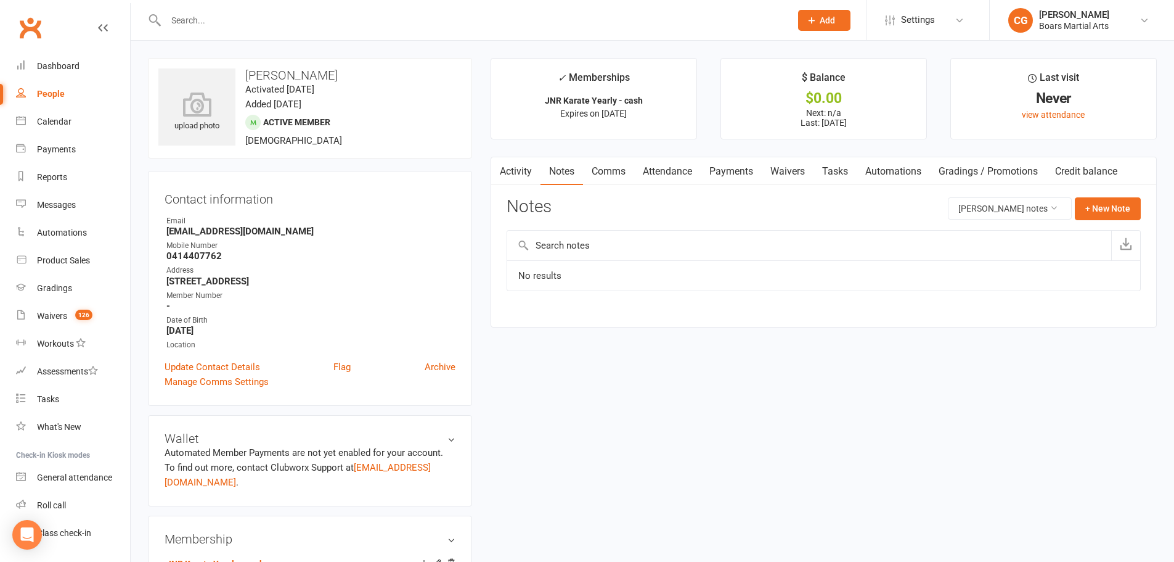
click at [517, 168] on link "Activity" at bounding box center [515, 171] width 49 height 28
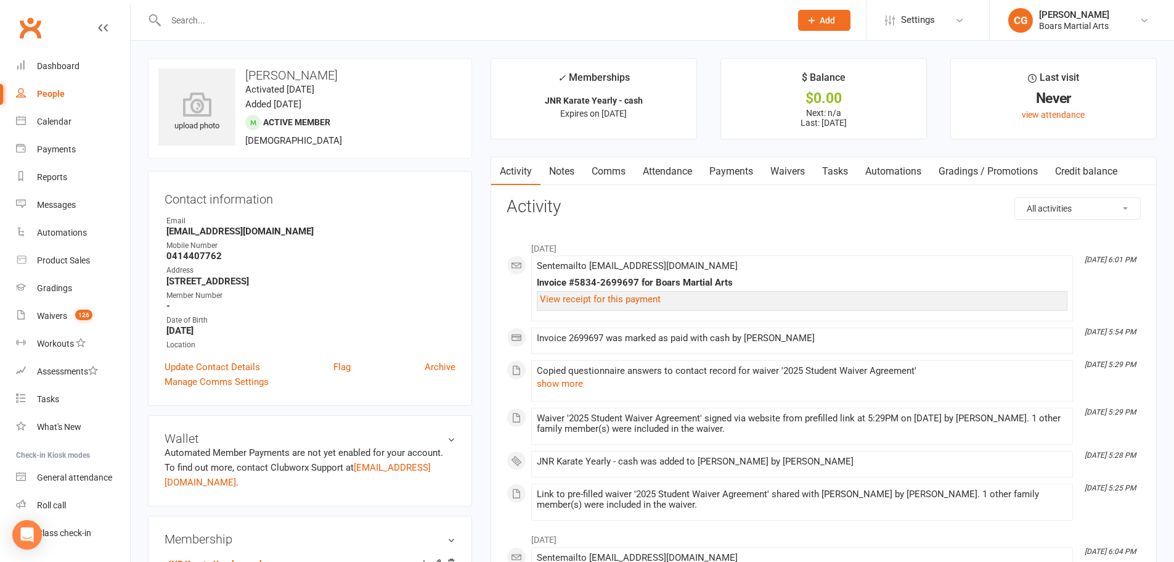
click at [249, 22] on input "text" at bounding box center [472, 20] width 620 height 17
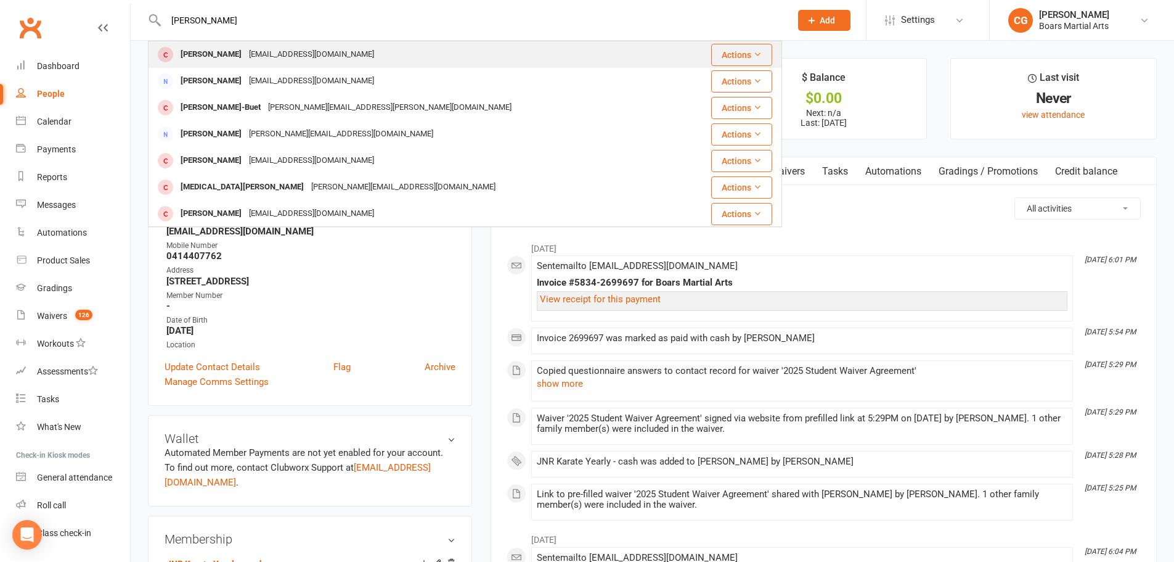
type input "[PERSON_NAME]"
click at [287, 64] on div "[PERSON_NAME] [EMAIL_ADDRESS][DOMAIN_NAME]" at bounding box center [414, 54] width 531 height 25
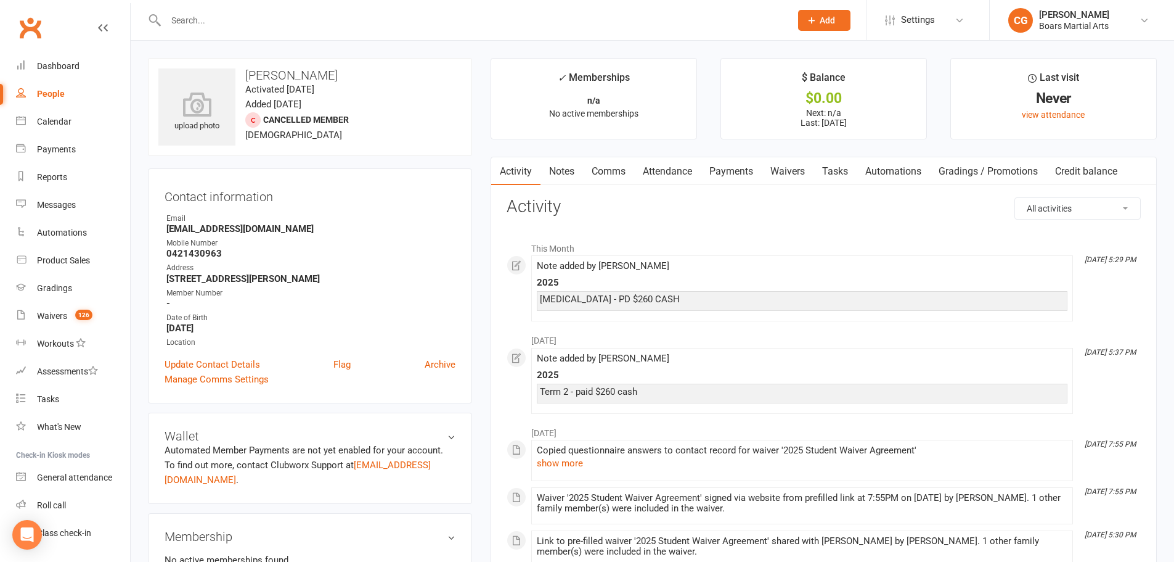
drag, startPoint x: 353, startPoint y: 9, endPoint x: 348, endPoint y: 2, distance: 8.0
click at [348, 2] on div at bounding box center [465, 20] width 634 height 40
click at [184, 27] on input "text" at bounding box center [472, 20] width 620 height 17
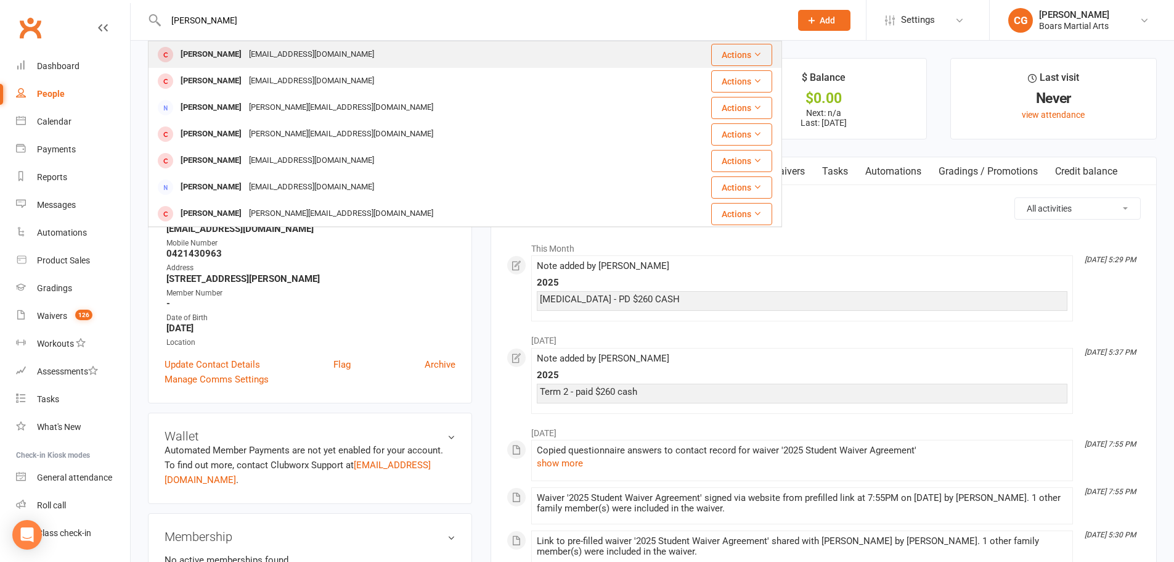
type input "[PERSON_NAME]"
click at [245, 59] on div "[EMAIL_ADDRESS][DOMAIN_NAME]" at bounding box center [311, 55] width 133 height 18
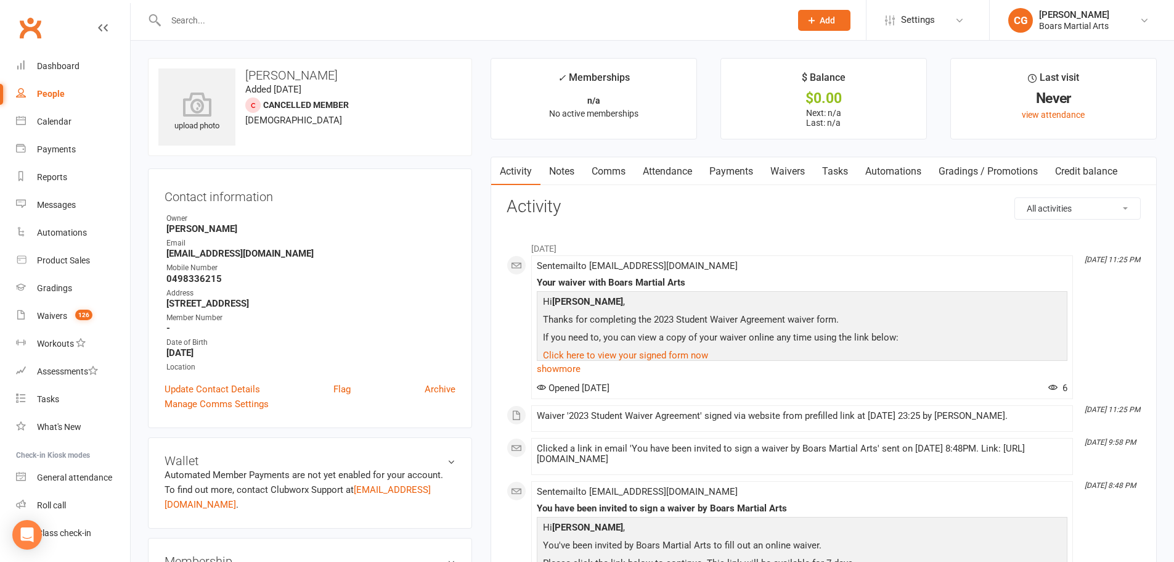
click at [174, 23] on input "text" at bounding box center [472, 20] width 620 height 17
type input "[PERSON_NAME]"
